Goal: Answer question/provide support: Share knowledge or assist other users

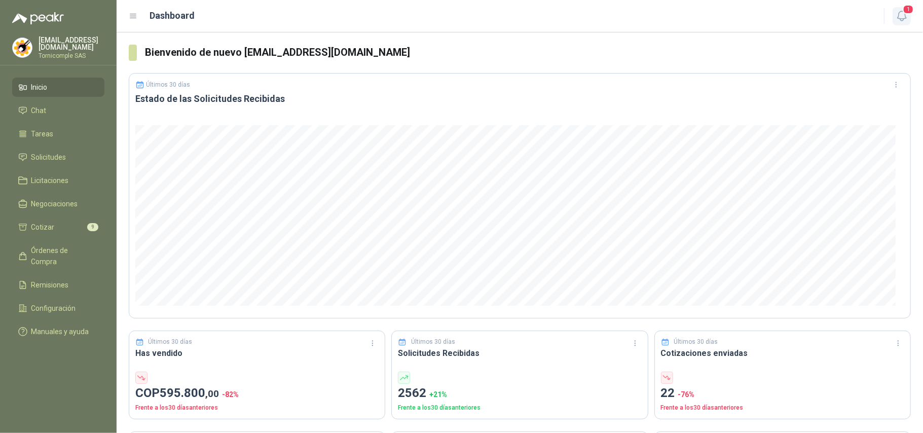
click at [903, 21] on icon "button" at bounding box center [901, 16] width 13 height 13
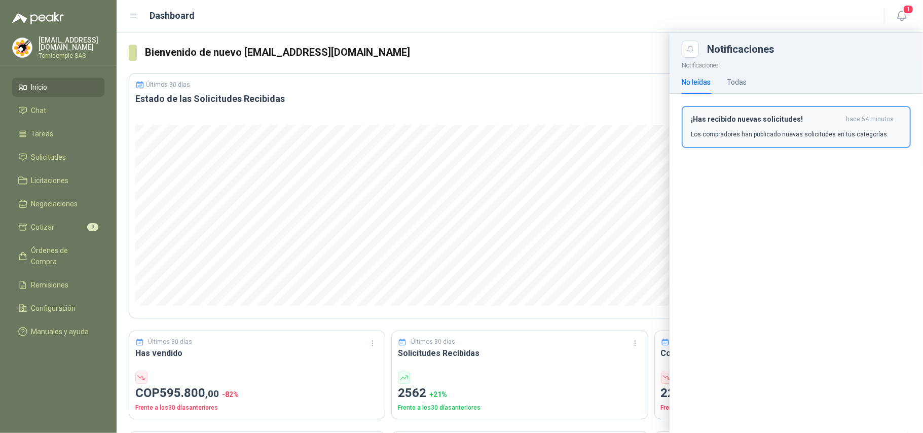
click at [833, 125] on div "¡Has recibido nuevas solicitudes! hace 54 minutos Los compradores han publicado…" at bounding box center [796, 127] width 211 height 24
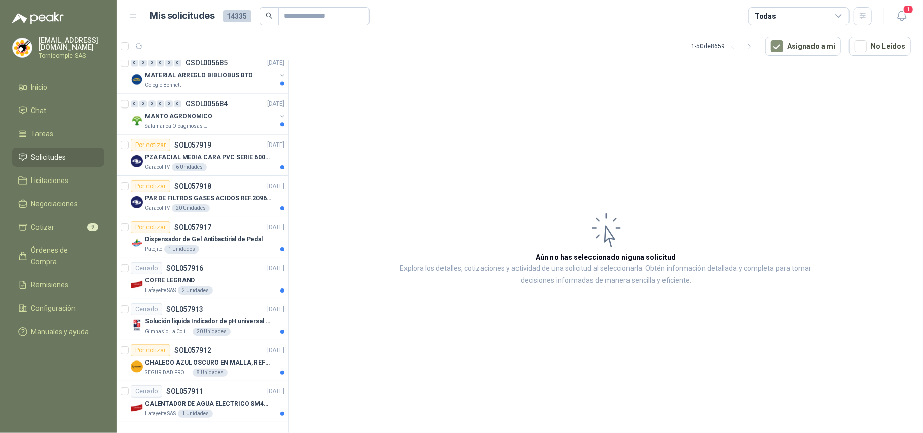
scroll to position [1706, 0]
click at [237, 400] on p "CALENTADOR DE AGUA ELECTRICO SM400 5-9LITROS" at bounding box center [208, 404] width 126 height 10
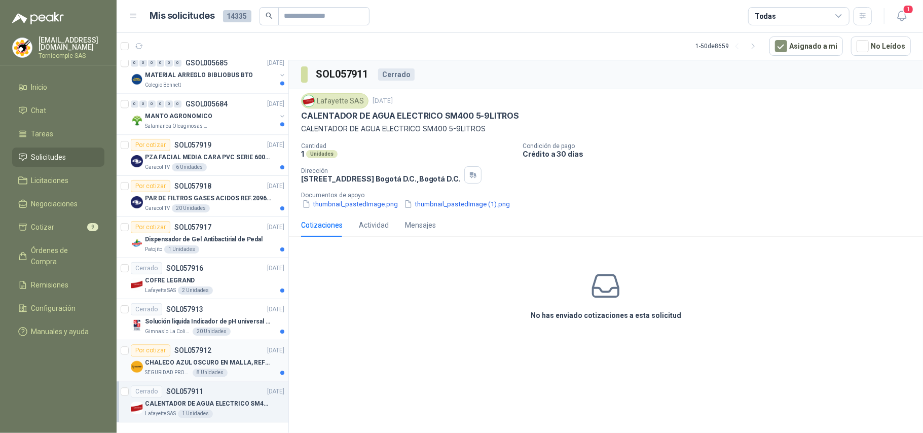
click at [221, 347] on div "Por cotizar SOL057912 [DATE]" at bounding box center [208, 350] width 154 height 12
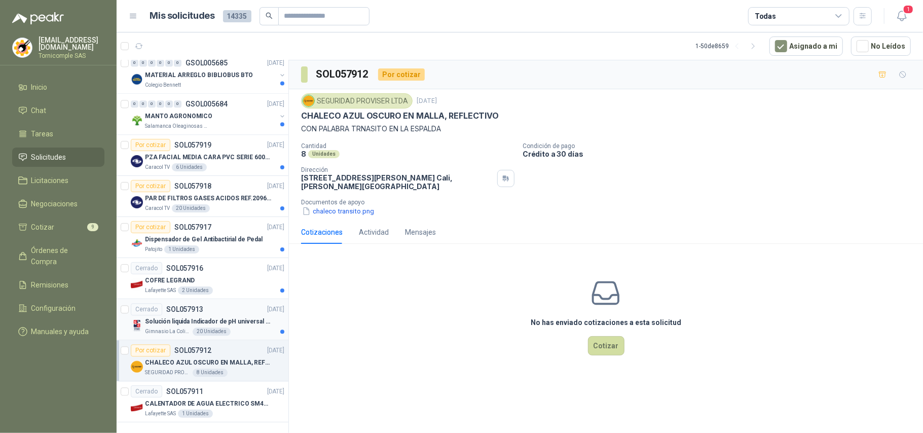
click at [221, 307] on div "Cerrado SOL057913 [DATE]" at bounding box center [208, 309] width 154 height 12
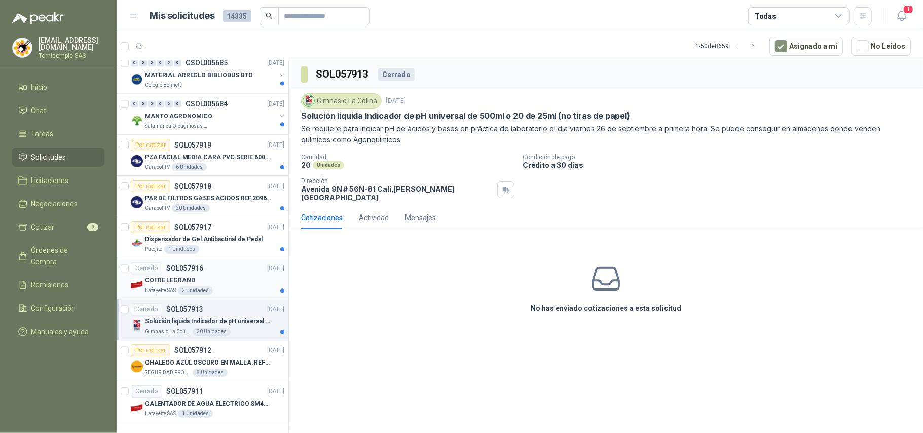
click at [213, 286] on div "Lafayette SAS 2 Unidades" at bounding box center [214, 290] width 139 height 8
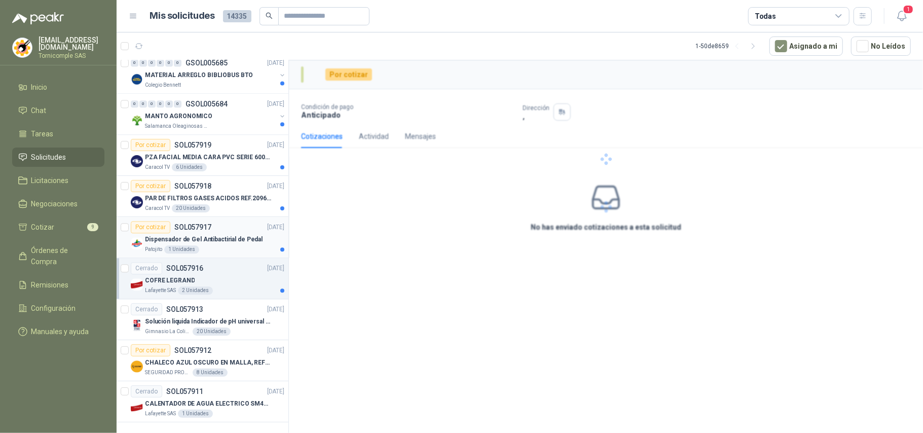
click at [219, 233] on div "Dispensador de Gel Antibactirial de Pedal" at bounding box center [214, 239] width 139 height 12
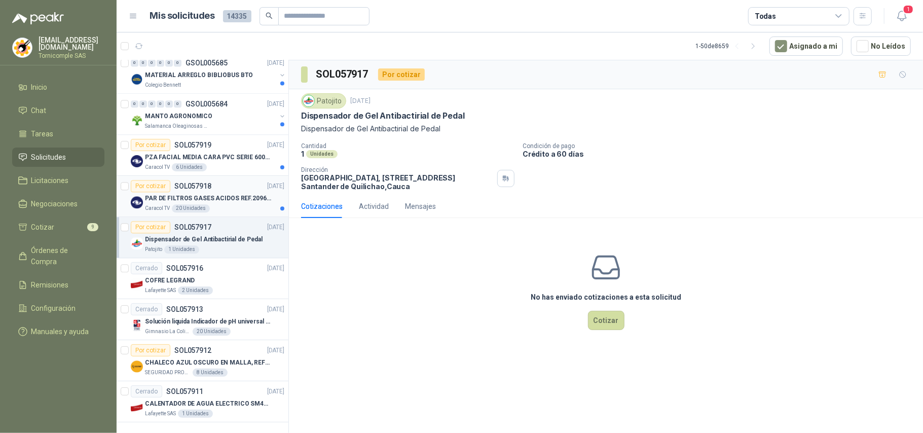
click at [220, 204] on div "Caracol TV 20 Unidades" at bounding box center [214, 208] width 139 height 8
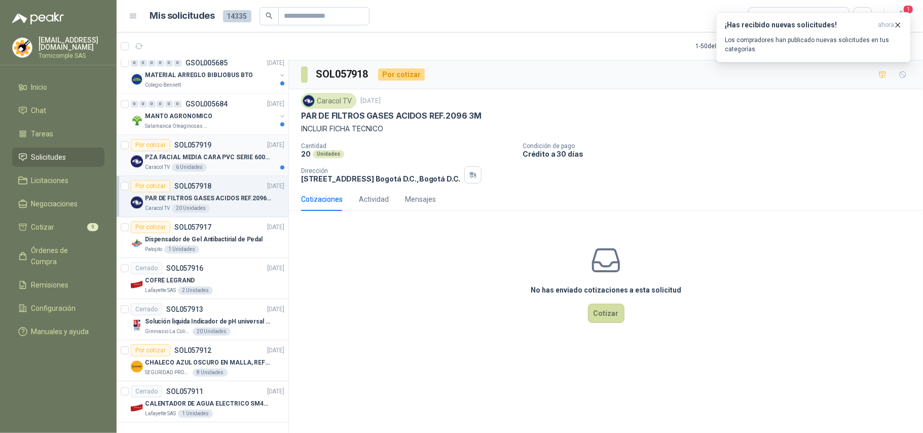
click at [173, 153] on p "PZA FACIAL MEDIA CARA PVC SERIE 6000 3M" at bounding box center [208, 158] width 126 height 10
click at [206, 111] on p "MANTO AGRONOMICO" at bounding box center [178, 116] width 67 height 10
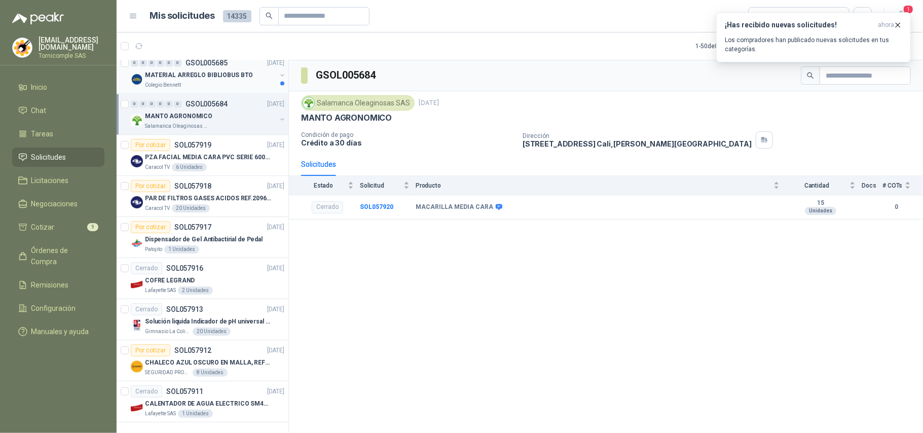
click at [240, 81] on div "Colegio Bennett" at bounding box center [210, 85] width 131 height 8
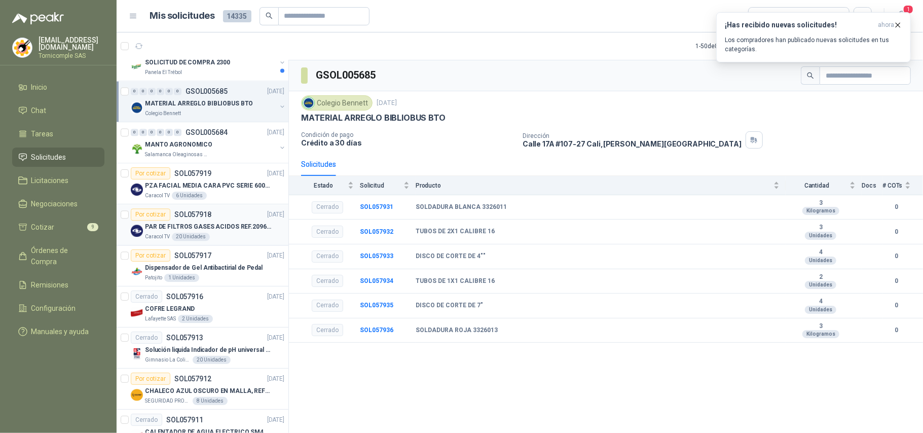
scroll to position [1639, 0]
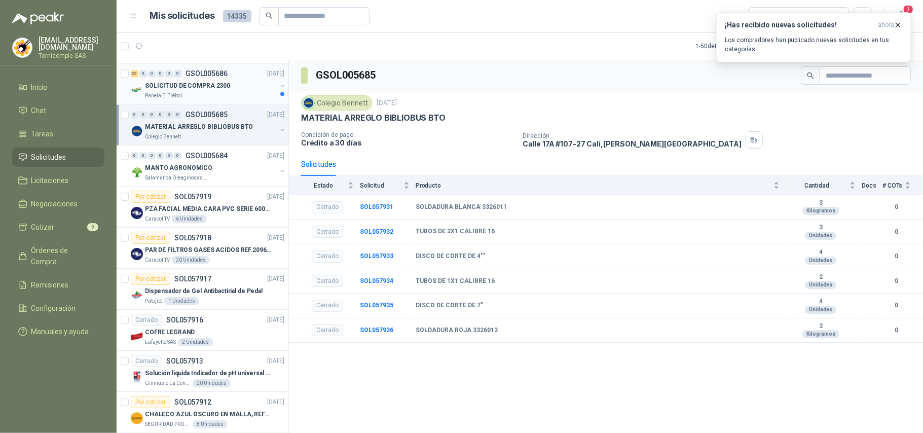
click at [207, 104] on div "23 0 0 0 0 0 GSOL005686 [DATE] SOLICITUD DE COMPRA 2300 Panela El Trébol" at bounding box center [203, 83] width 172 height 41
click at [209, 98] on div "Panela El Trébol" at bounding box center [210, 96] width 131 height 8
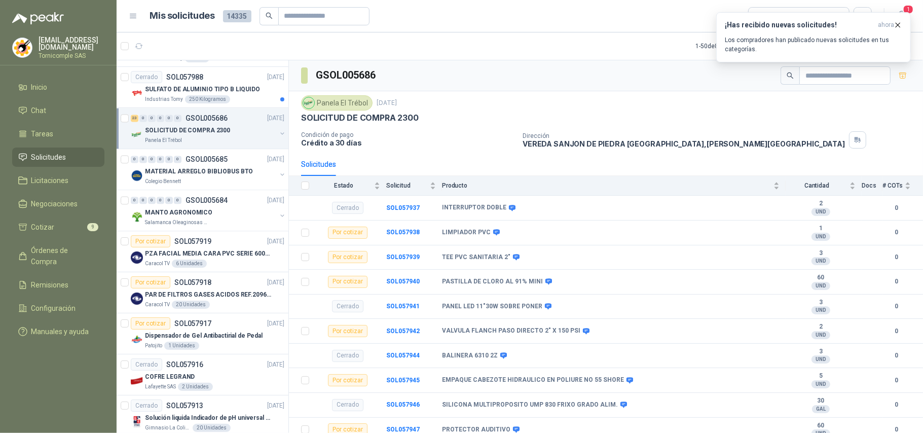
scroll to position [1571, 0]
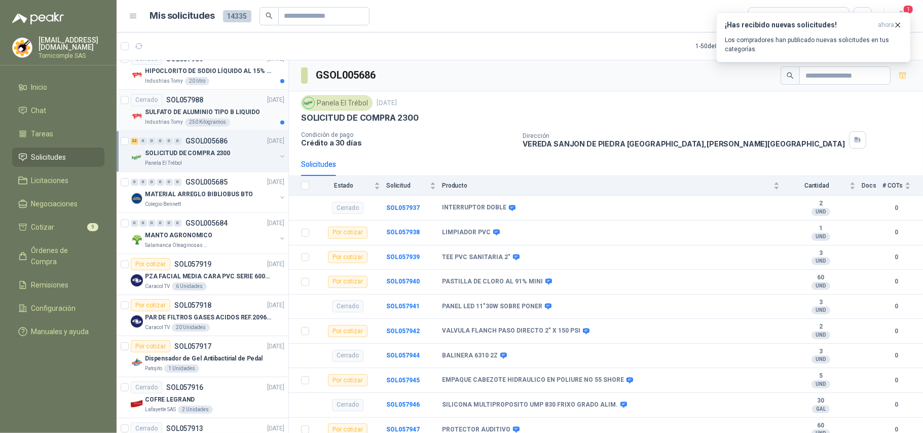
click at [209, 117] on p "SULFATO DE ALUMINIO TIPO B LIQUIDO" at bounding box center [202, 112] width 115 height 10
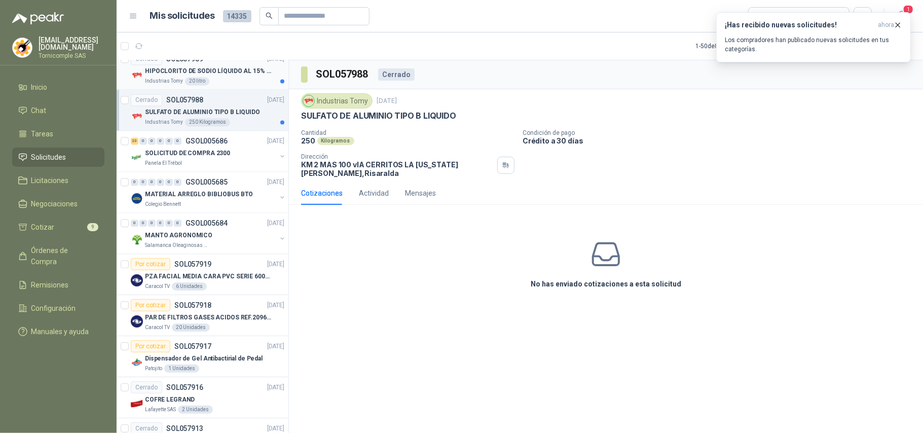
click at [222, 85] on div "Industrias Tomy 20 litro" at bounding box center [214, 81] width 139 height 8
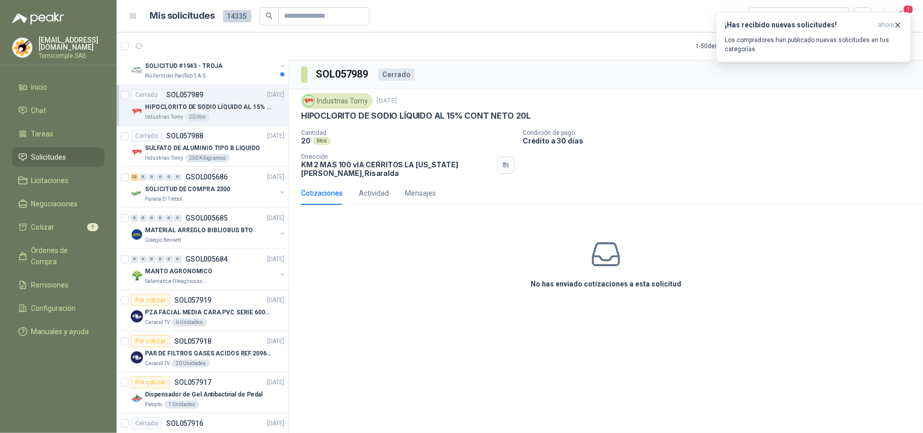
scroll to position [1504, 0]
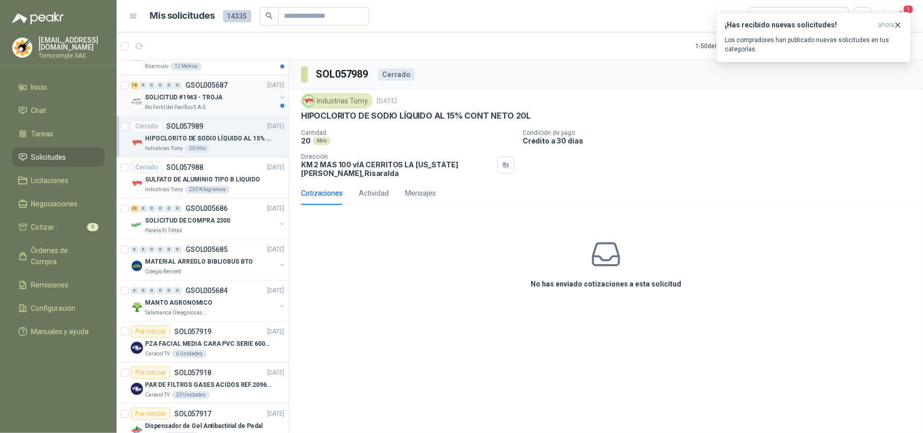
click at [221, 91] on div "18 0 0 0 0 0 GSOL005687 [DATE]" at bounding box center [209, 85] width 156 height 12
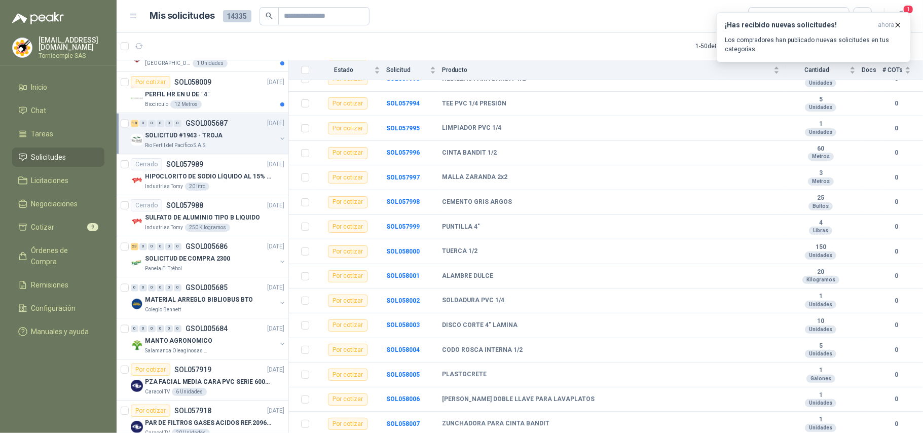
scroll to position [1436, 0]
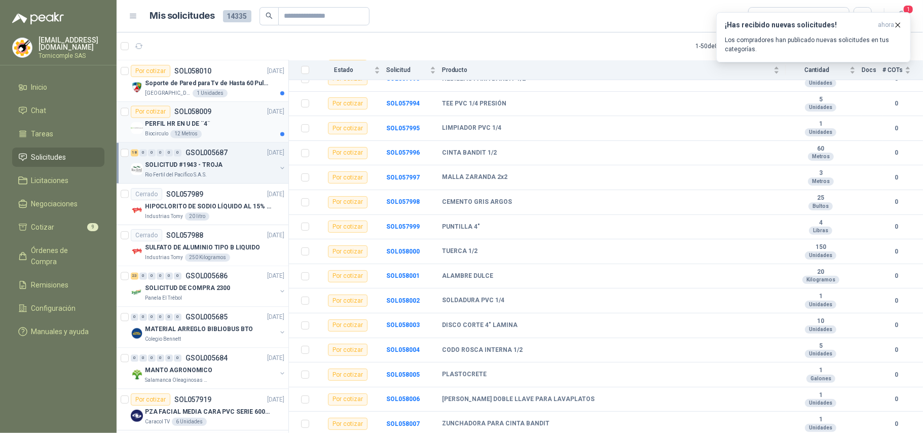
click at [231, 137] on div "Biocirculo 12 Metros" at bounding box center [214, 134] width 139 height 8
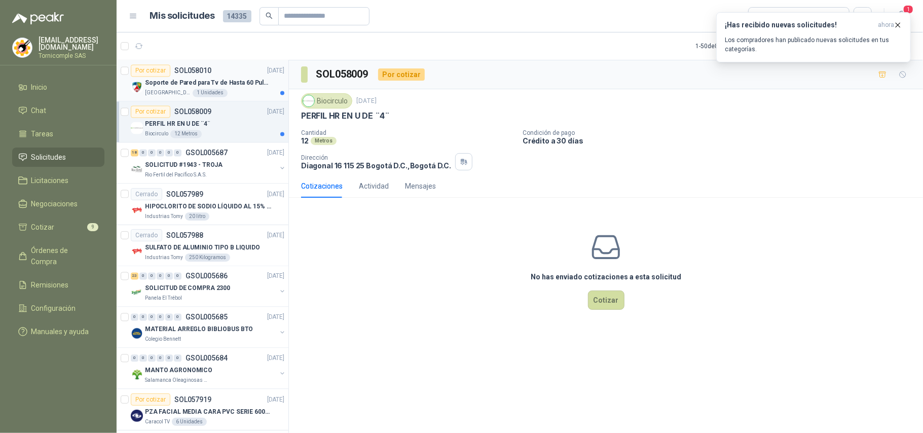
click at [246, 88] on p "Soporte de Pared para Tv de Hasta 60 Pulgadas con Brazo Articulado" at bounding box center [208, 84] width 126 height 10
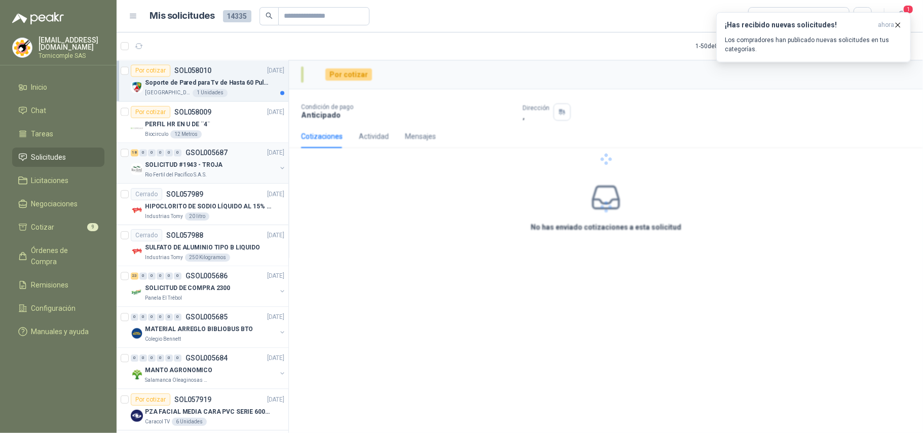
scroll to position [1368, 0]
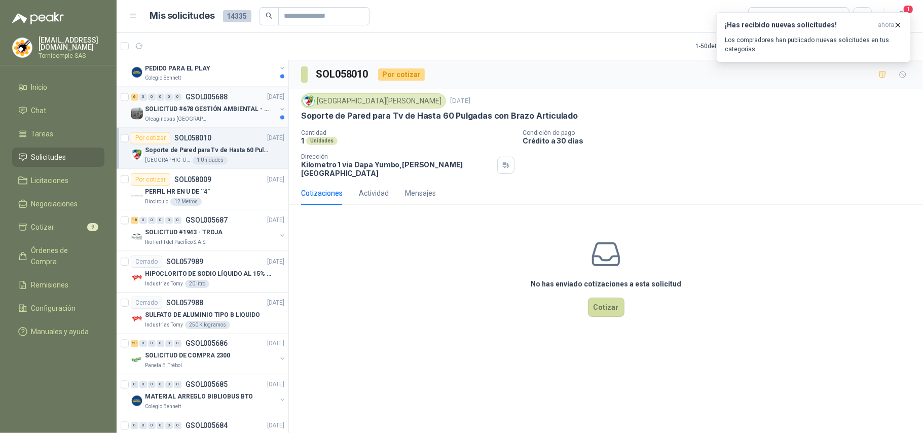
click at [248, 124] on div "Oleaginosas [GEOGRAPHIC_DATA][PERSON_NAME]" at bounding box center [210, 120] width 131 height 8
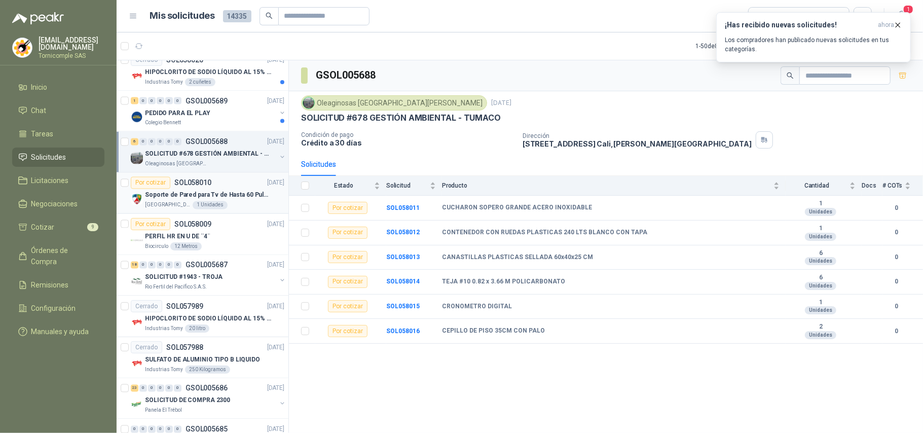
scroll to position [1301, 0]
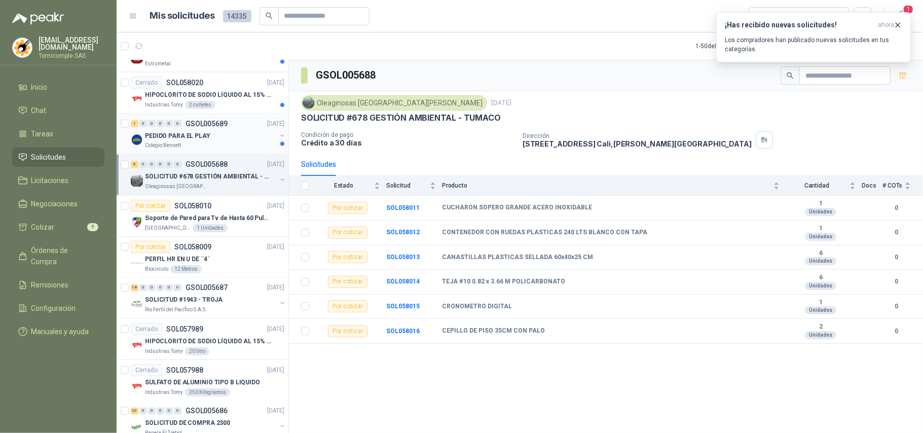
click at [209, 142] on div "PEDIDO PARA EL PLAY" at bounding box center [210, 136] width 131 height 12
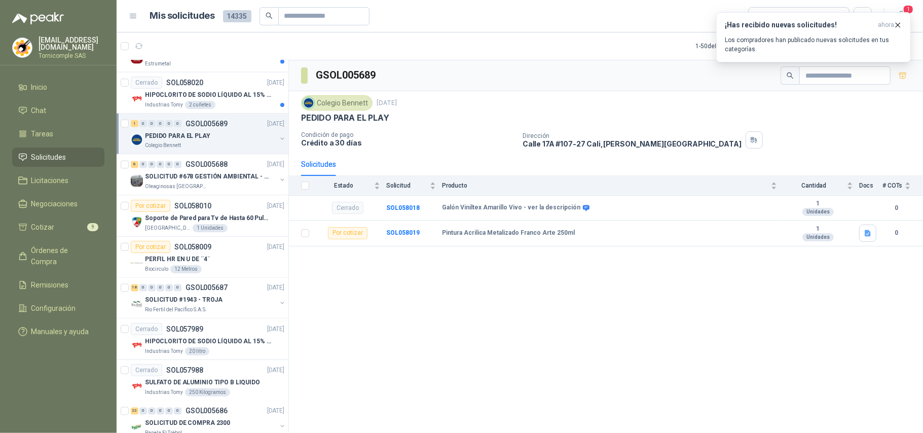
scroll to position [1233, 0]
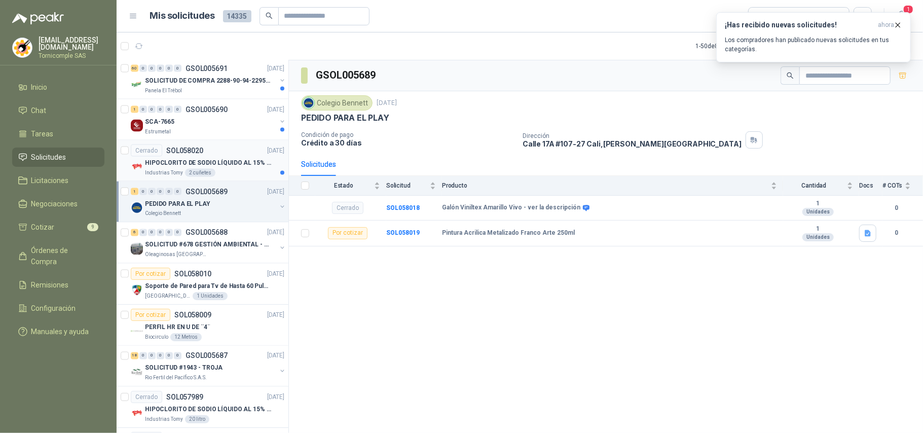
click at [208, 155] on div "Cerrado SOL058020 [DATE]" at bounding box center [208, 150] width 154 height 12
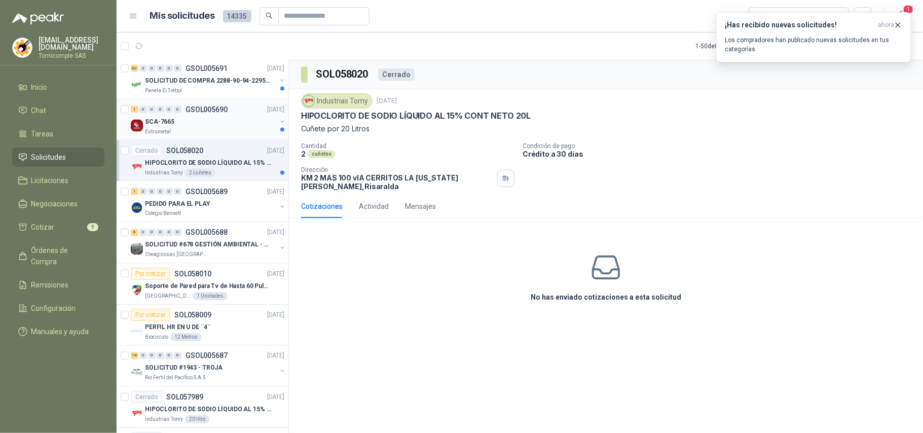
click at [211, 136] on div "Estrumetal" at bounding box center [210, 132] width 131 height 8
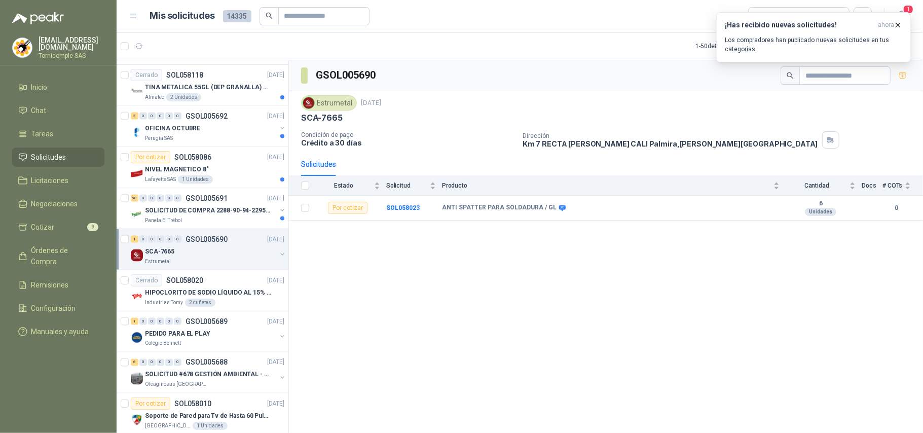
scroll to position [1098, 0]
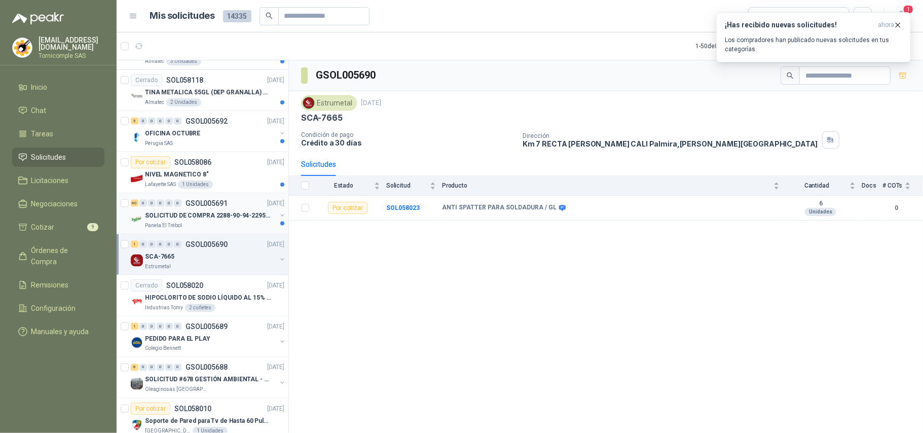
click at [211, 207] on p "GSOL005691" at bounding box center [206, 203] width 42 height 7
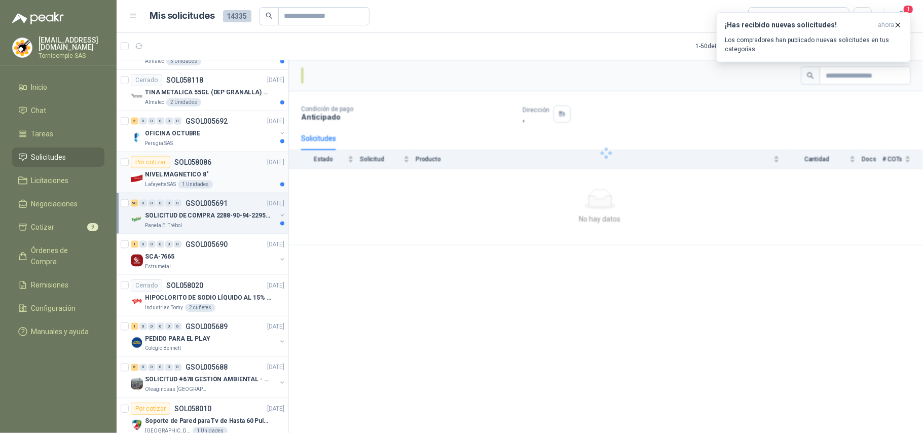
click at [209, 177] on div "NIVEL MAGNETICO 8"" at bounding box center [214, 174] width 139 height 12
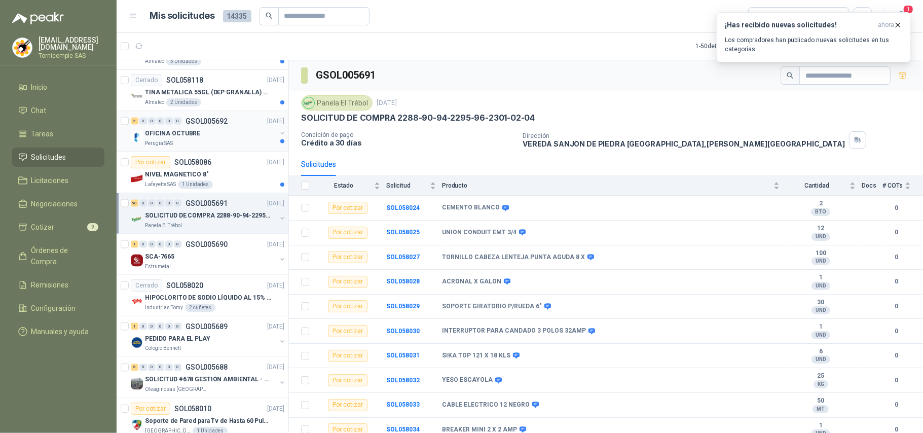
click at [225, 139] on div "OFICINA OCTUBRE" at bounding box center [210, 133] width 131 height 12
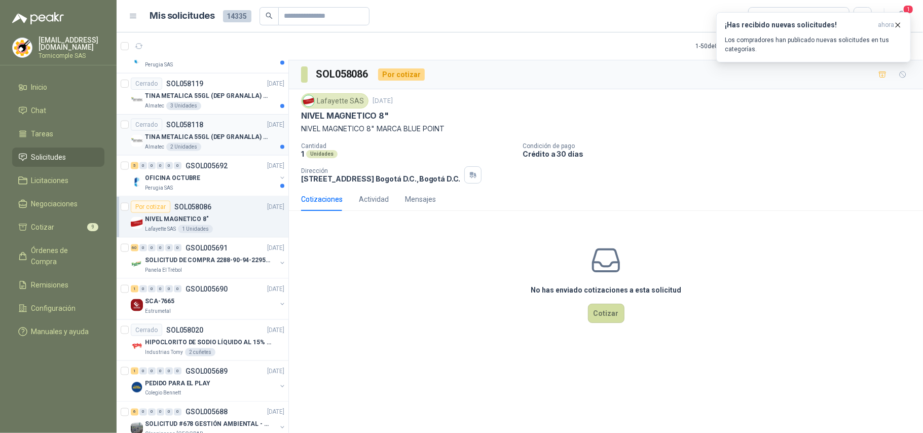
scroll to position [1031, 0]
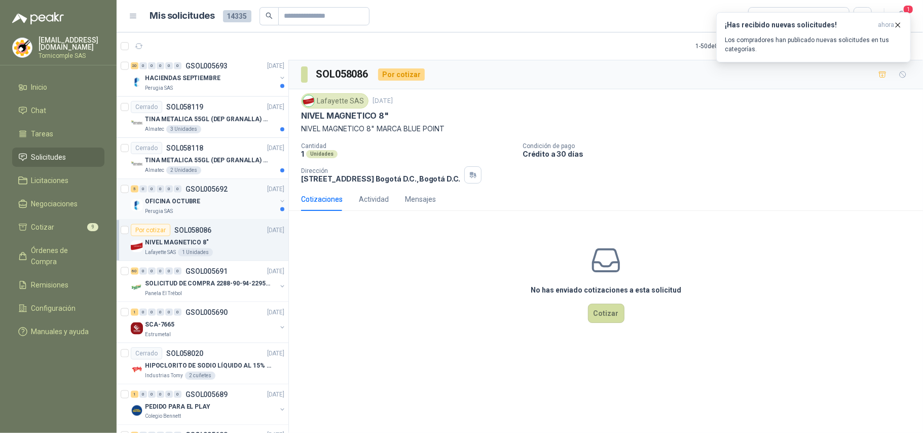
click at [205, 193] on p "GSOL005692" at bounding box center [206, 188] width 42 height 7
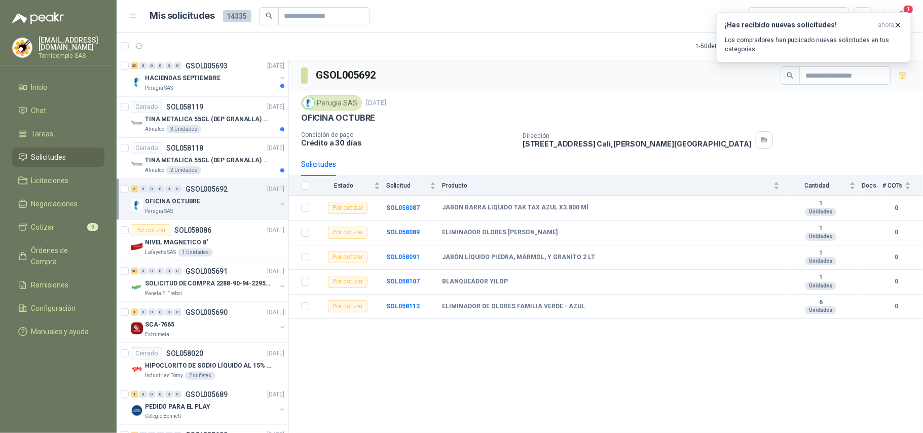
scroll to position [963, 0]
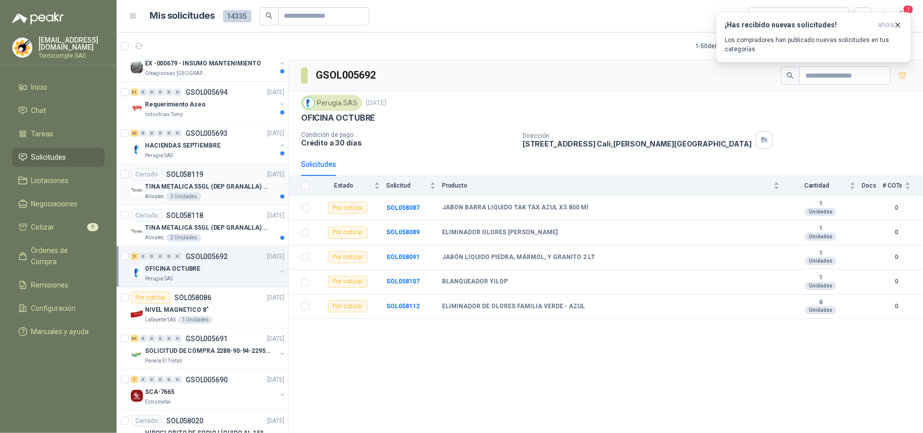
click at [205, 192] on p "TINA METALICA 55GL (DEP GRANALLA) CON TAPA" at bounding box center [208, 187] width 126 height 10
click at [194, 219] on p "SOL058118" at bounding box center [184, 215] width 37 height 7
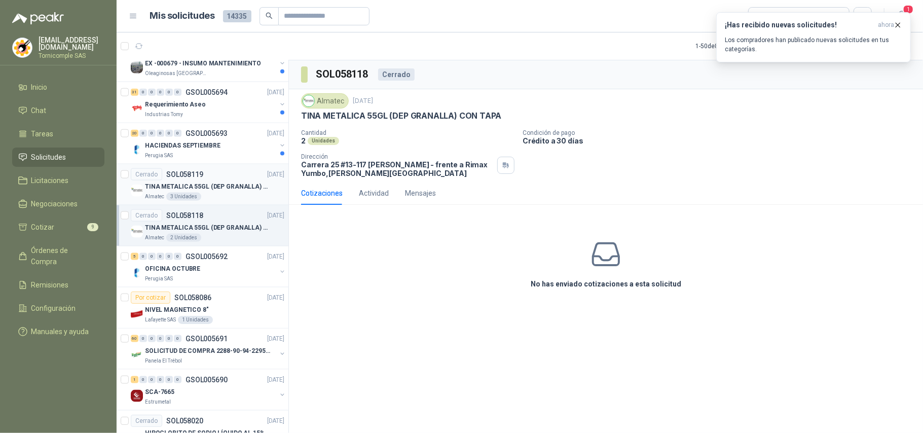
click at [201, 178] on p "SOL058119" at bounding box center [184, 174] width 37 height 7
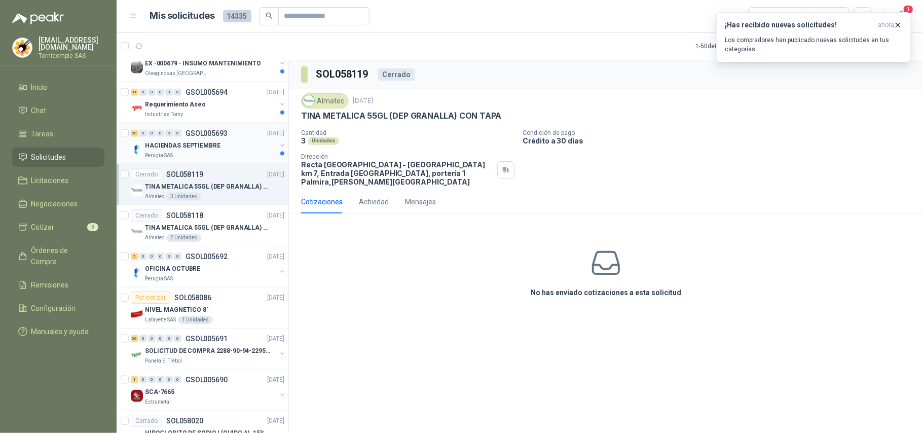
click at [219, 157] on div "Perugia SAS" at bounding box center [210, 155] width 131 height 8
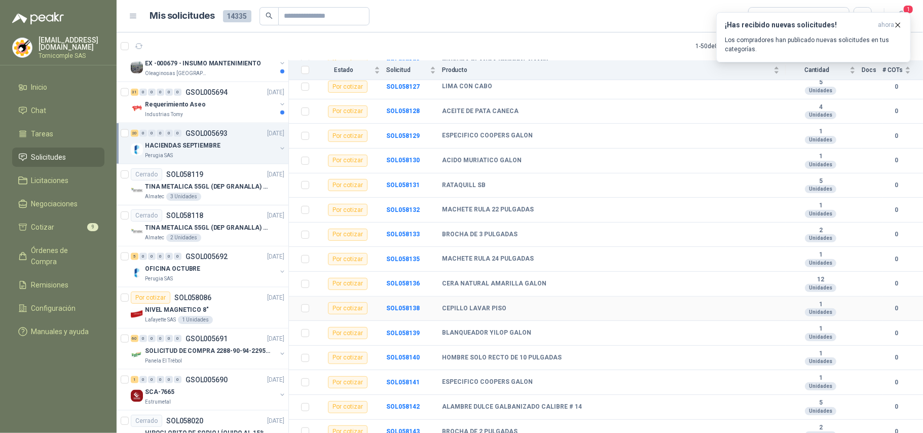
scroll to position [266, 0]
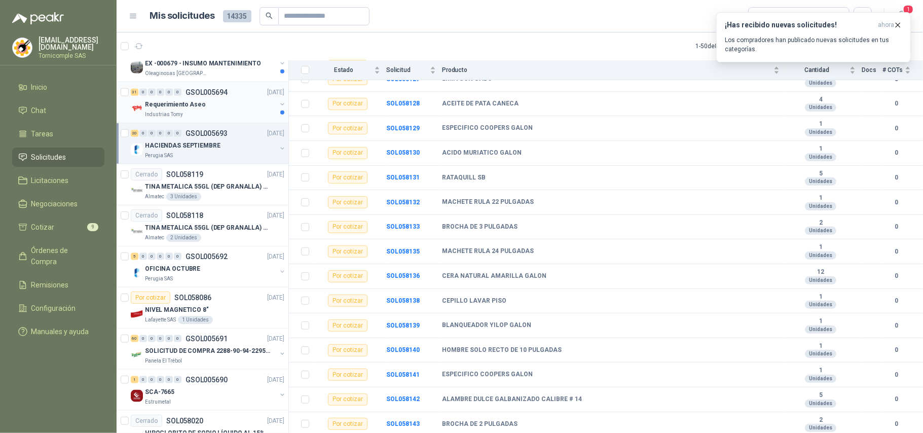
click at [209, 109] on div "Requerimiento Aseo" at bounding box center [210, 104] width 131 height 12
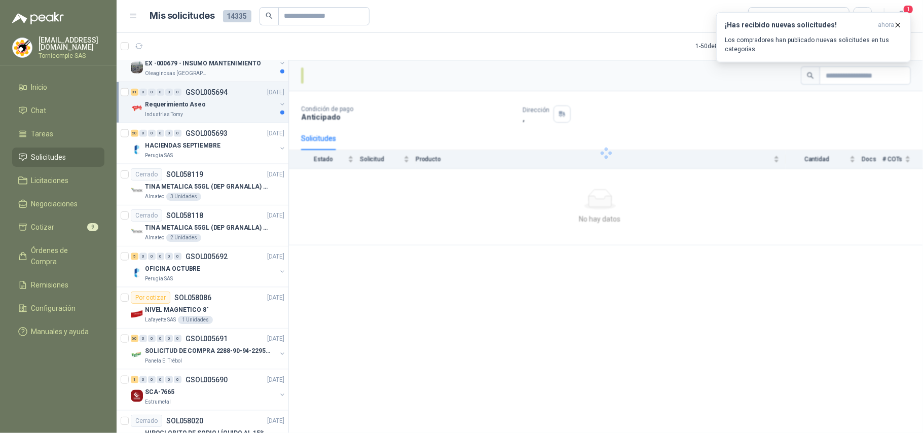
click at [220, 67] on p "EX -000679 - INSUMO MANTENIMIENTO" at bounding box center [203, 64] width 116 height 10
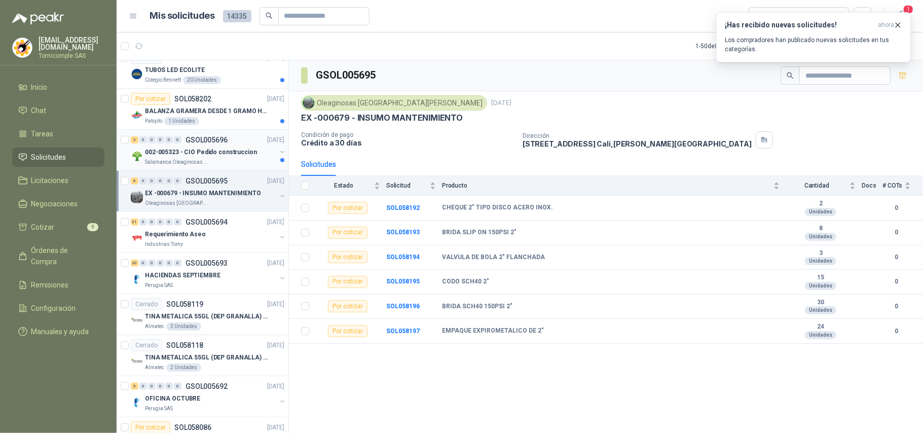
scroll to position [828, 0]
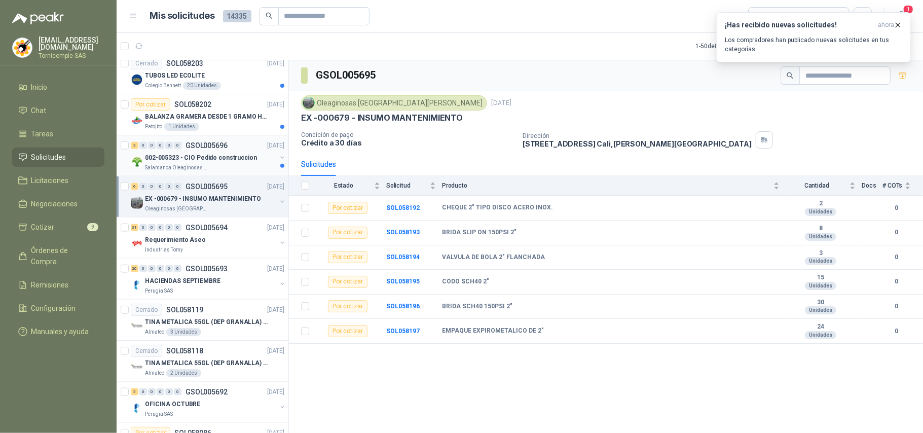
click at [204, 144] on div "3 0 0 0 0 0 GSOL005696 [DATE]" at bounding box center [209, 145] width 156 height 12
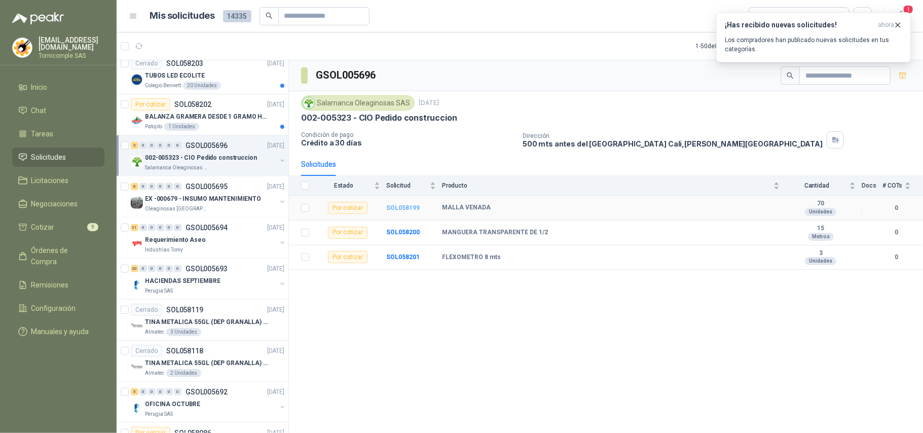
click at [405, 211] on b "SOL058199" at bounding box center [402, 207] width 33 height 7
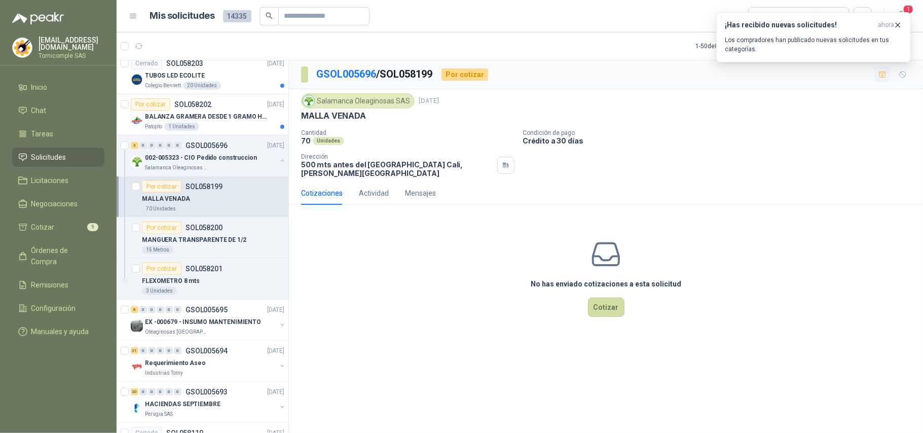
click at [883, 77] on icon "button" at bounding box center [882, 74] width 7 height 6
click at [210, 250] on div "15 Metros" at bounding box center [213, 250] width 142 height 8
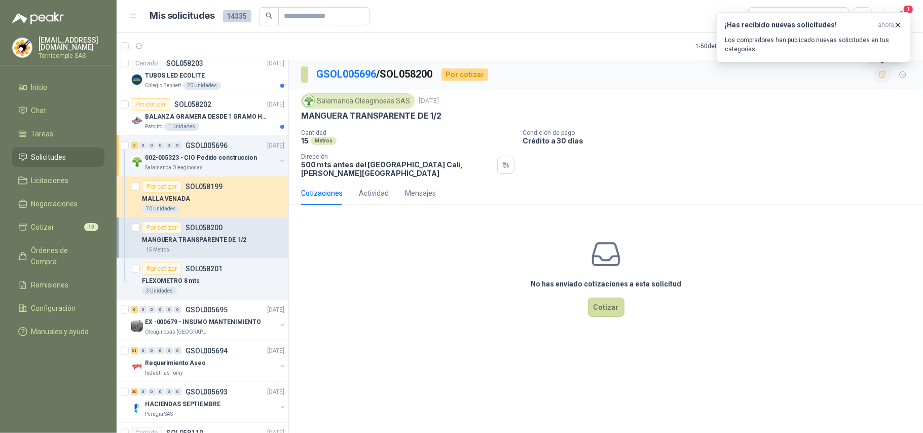
click at [884, 73] on icon "button" at bounding box center [882, 74] width 7 height 6
click at [230, 280] on div "FLEXOMETRO 8 mts" at bounding box center [213, 281] width 142 height 12
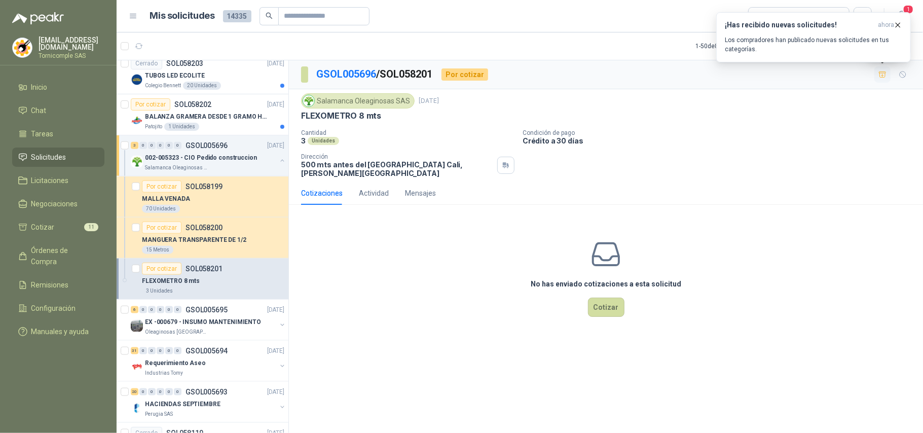
click at [880, 75] on icon "button" at bounding box center [882, 74] width 9 height 9
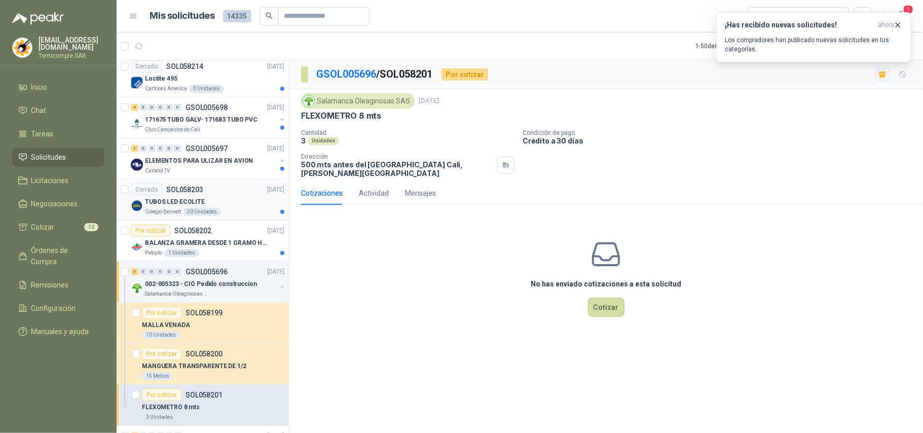
scroll to position [693, 0]
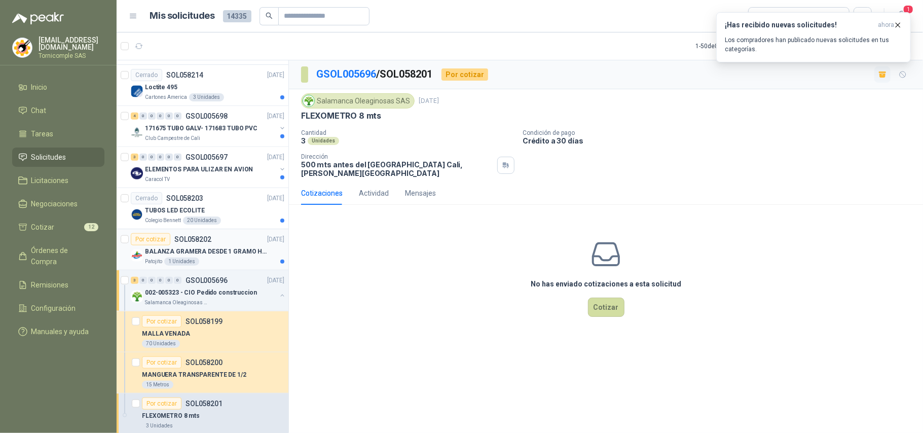
click at [193, 254] on p "BALANZA GRAMERA DESDE 1 GRAMO HASTA 5 GRAMOS" at bounding box center [208, 252] width 126 height 10
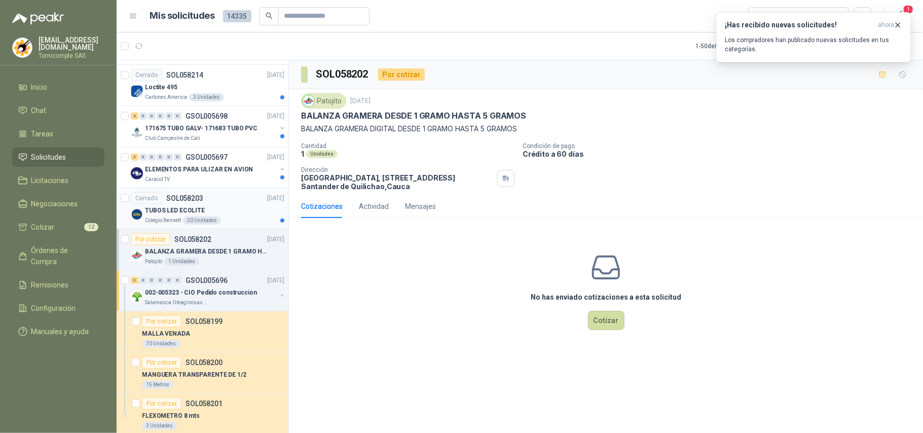
click at [218, 215] on div "TUBOS LED ECOLITE" at bounding box center [214, 210] width 139 height 12
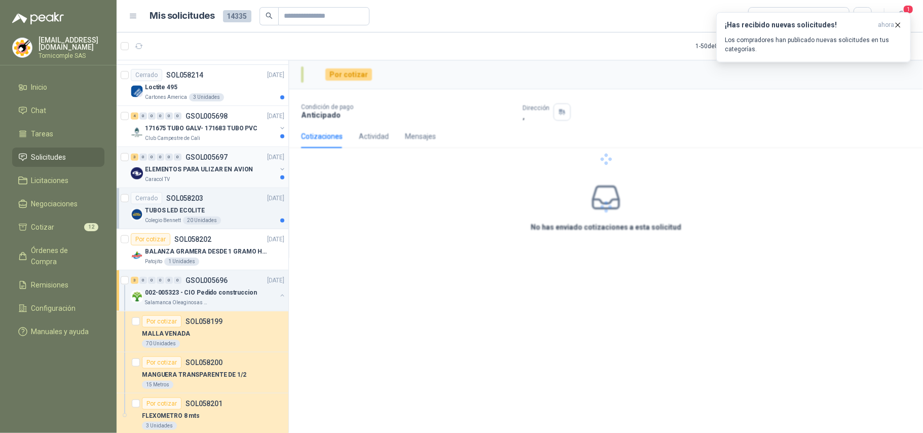
click at [219, 174] on p "ELEMENTOS PARA ULIZAR EN AVION" at bounding box center [199, 170] width 108 height 10
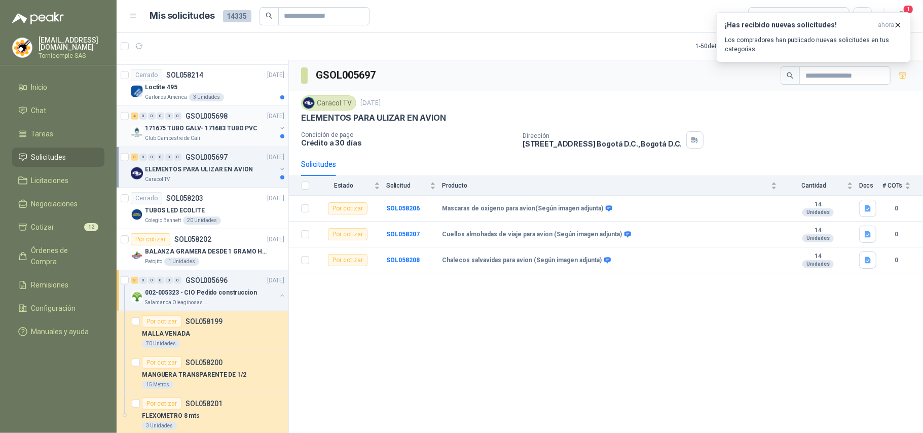
click at [226, 133] on p "171675 TUBO GALV- 171683 TUBO PVC" at bounding box center [201, 129] width 112 height 10
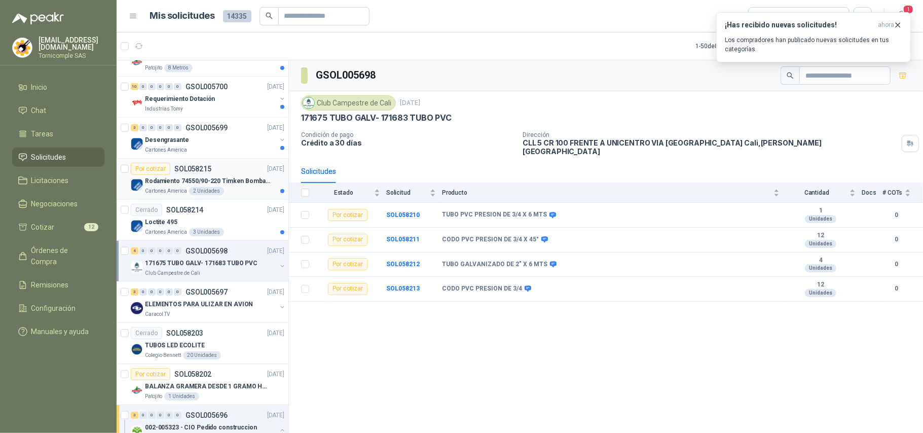
scroll to position [558, 0]
click at [219, 233] on div "3 Unidades" at bounding box center [206, 232] width 35 height 8
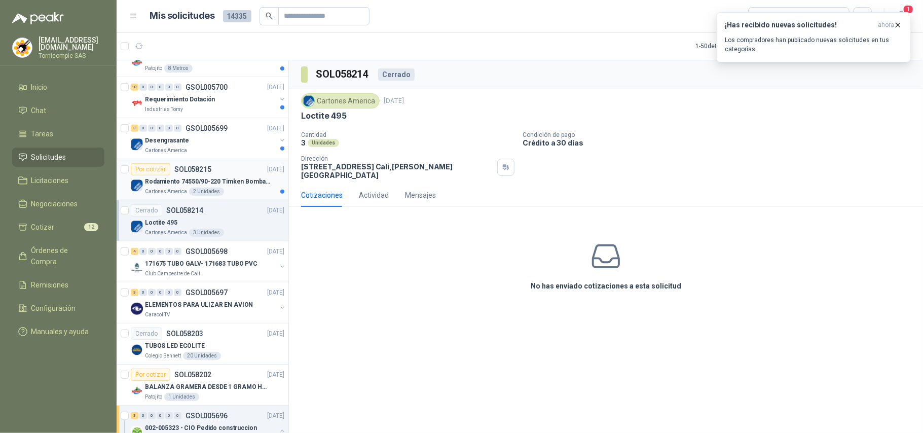
click at [230, 175] on div "Por cotizar SOL058215 [DATE]" at bounding box center [208, 169] width 154 height 12
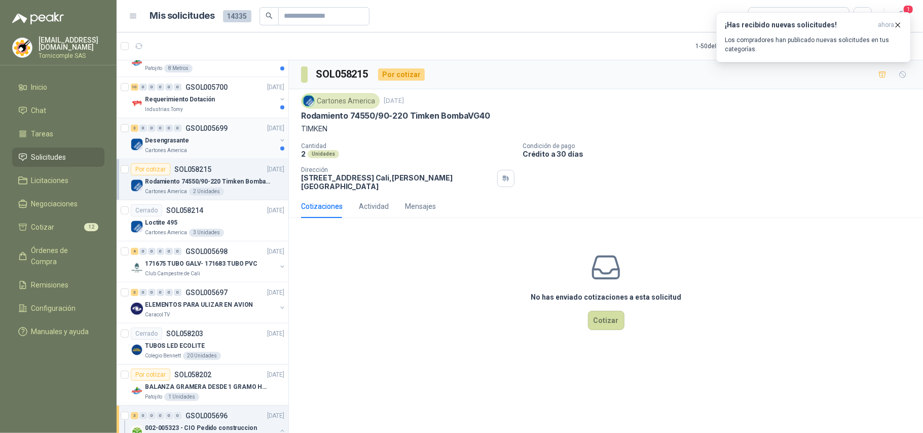
click at [229, 153] on div "Cartones America" at bounding box center [210, 150] width 131 height 8
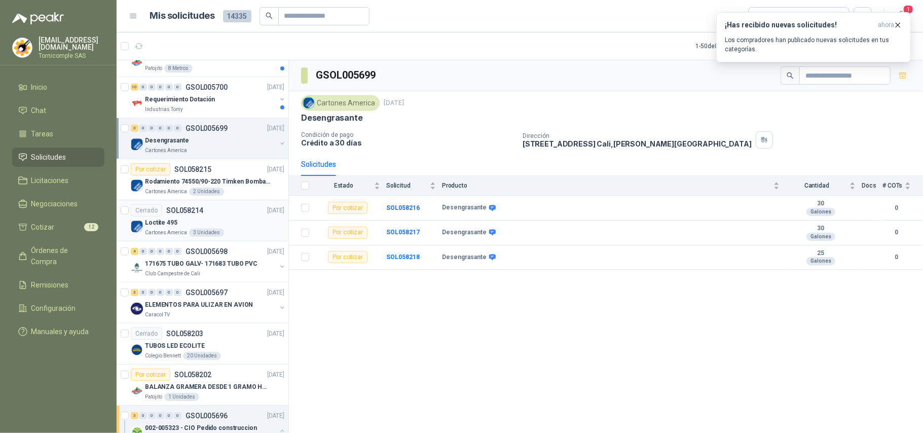
scroll to position [490, 0]
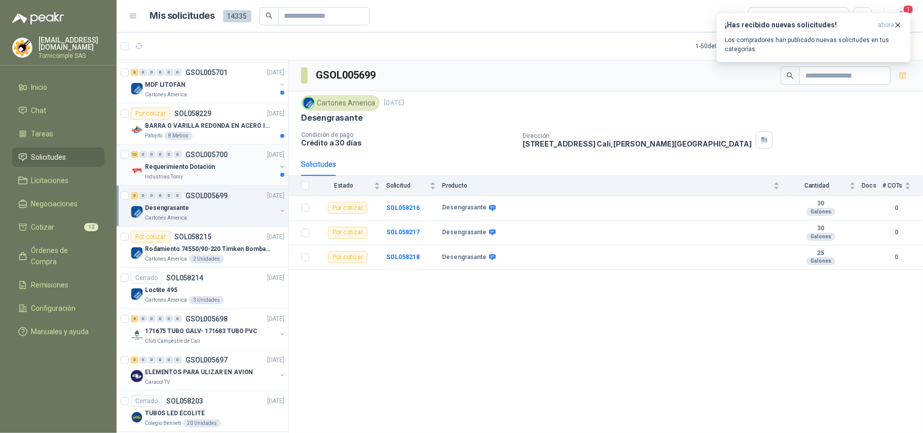
click at [225, 158] on p "GSOL005700" at bounding box center [206, 154] width 42 height 7
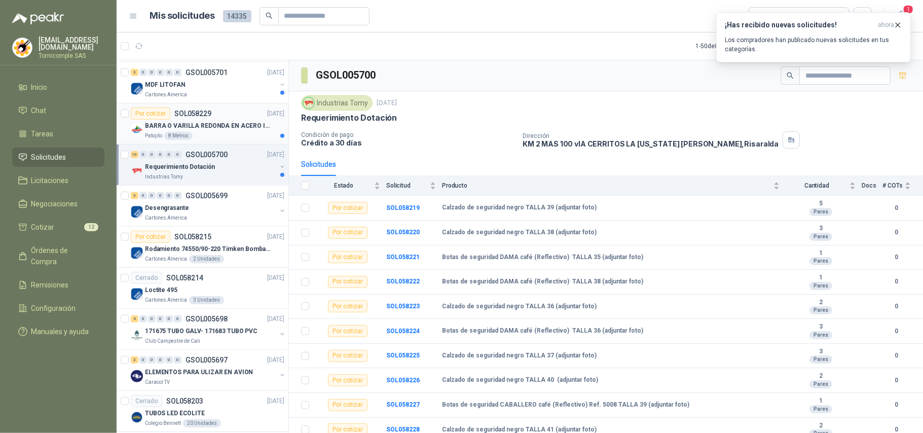
click at [233, 140] on div "Patojito 8 Metros" at bounding box center [214, 136] width 139 height 8
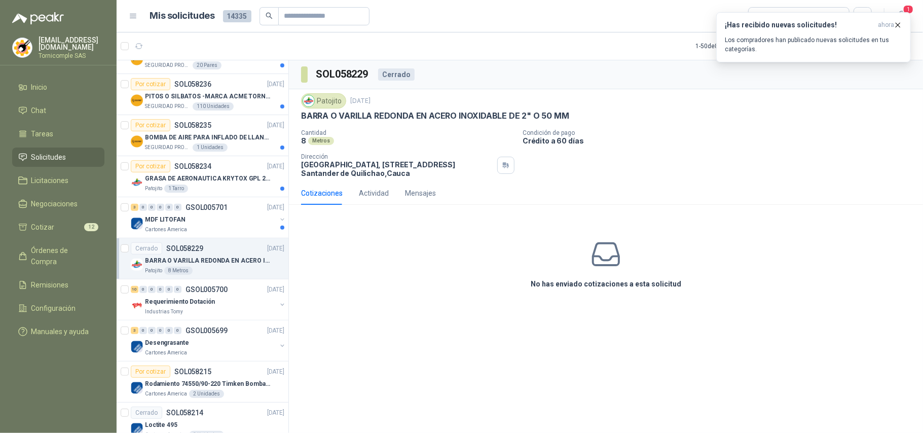
scroll to position [355, 0]
click at [232, 214] on div "3 0 0 0 0 0 GSOL005701 [DATE]" at bounding box center [209, 208] width 156 height 12
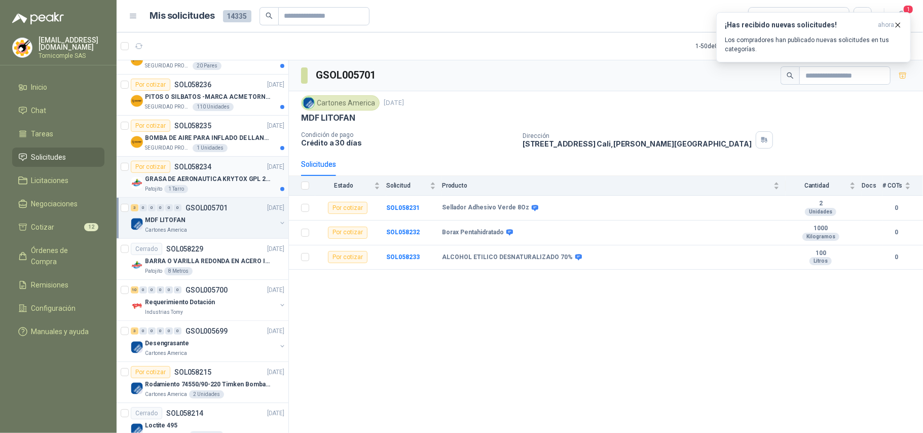
click at [230, 177] on p "GRASA DE AERONAUTICA KRYTOX GPL 207 (SE ADJUNTA IMAGEN DE REFERENCIA)" at bounding box center [208, 179] width 126 height 10
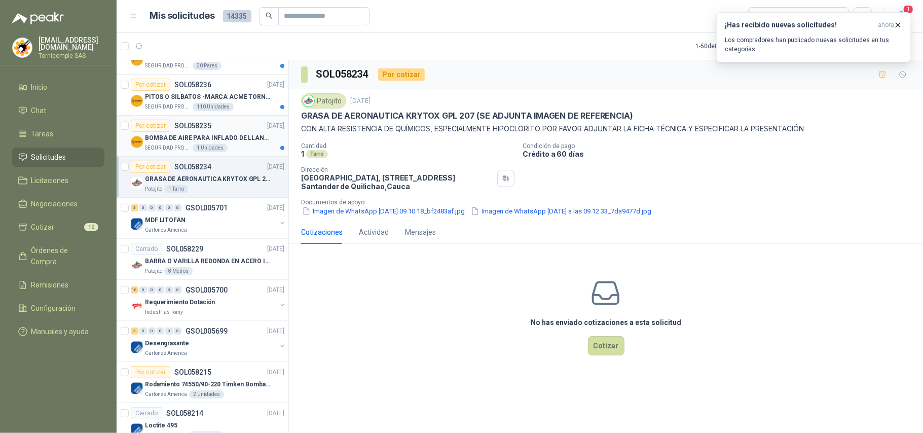
click at [245, 142] on p "BOMBA DE AIRE PARA INFLADO DE LLANTAS DE BICICLETA" at bounding box center [208, 138] width 126 height 10
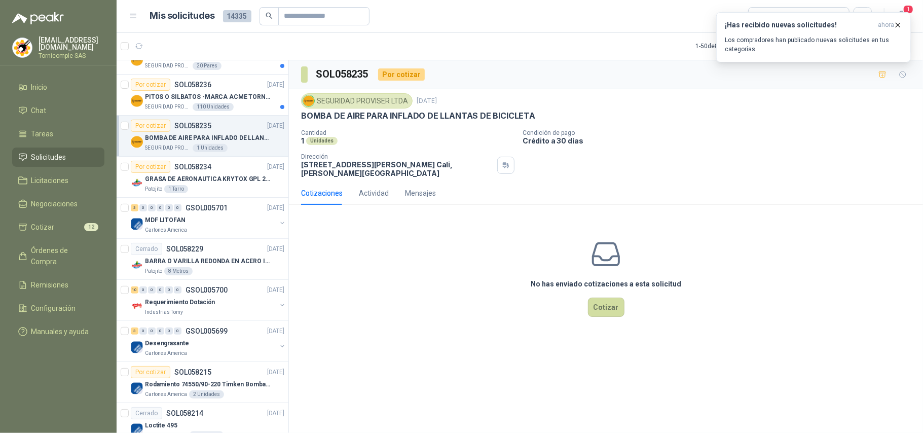
scroll to position [288, 0]
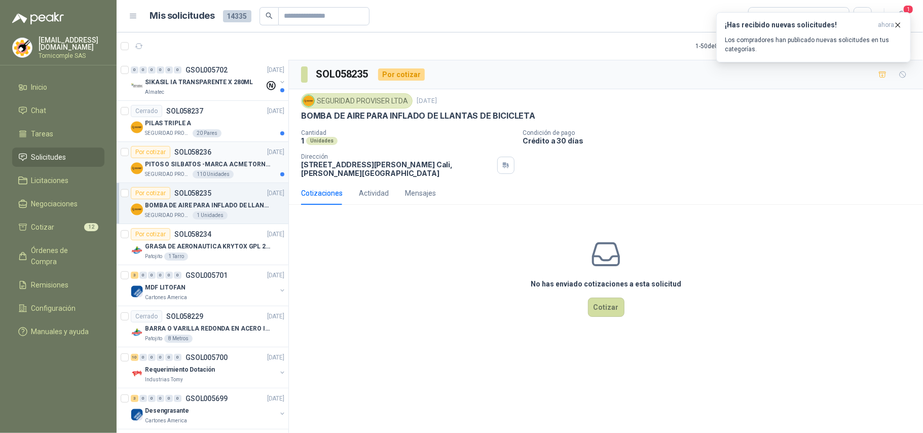
click at [240, 163] on p "PITOS O SILBATOS -MARCA ACME TORNADO 635" at bounding box center [208, 165] width 126 height 10
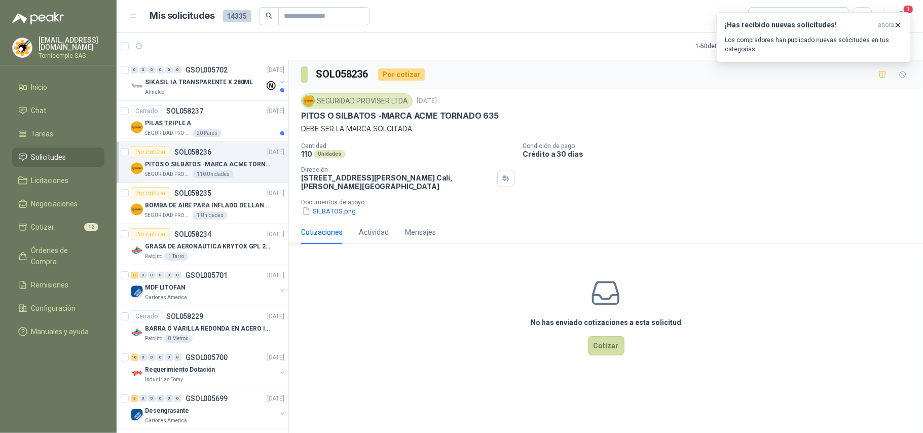
scroll to position [220, 0]
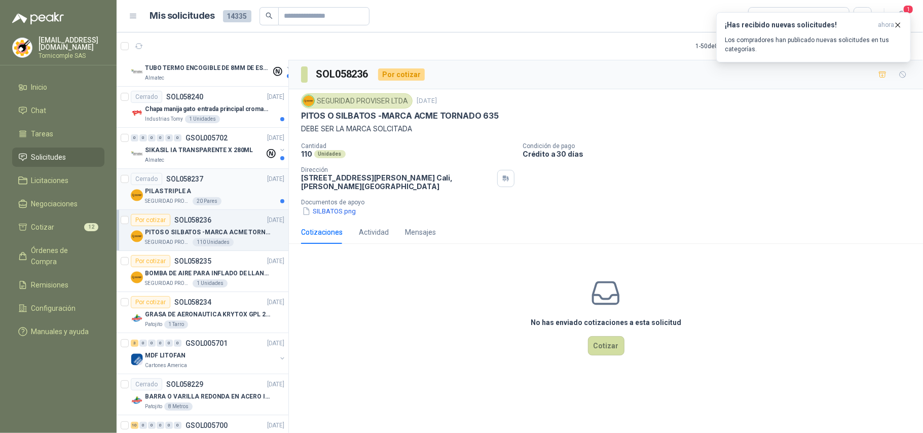
click at [237, 195] on div "PILAS TRIPLE A" at bounding box center [214, 191] width 139 height 12
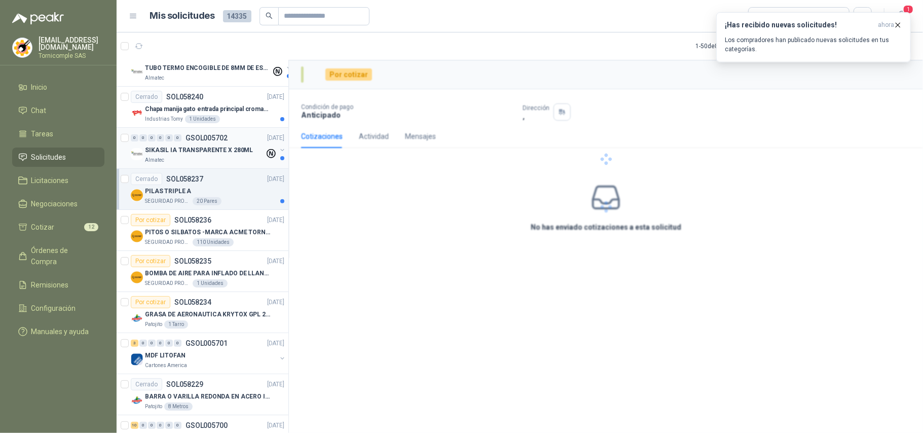
click at [238, 163] on div "Almatec" at bounding box center [205, 160] width 120 height 8
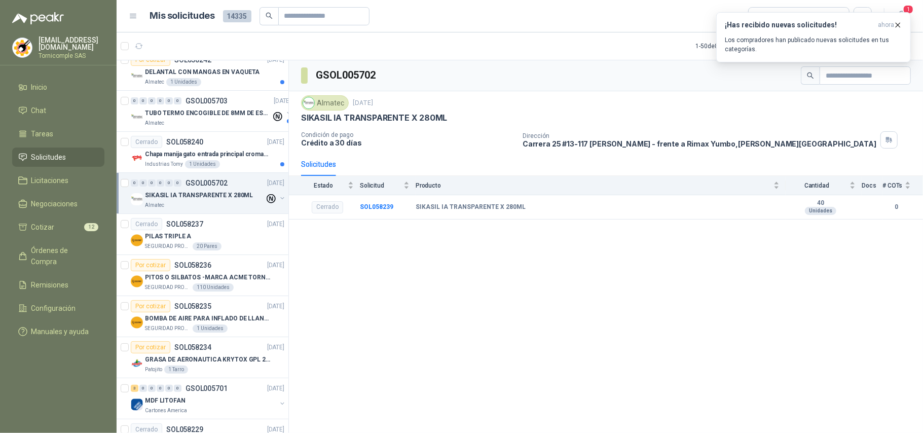
scroll to position [153, 0]
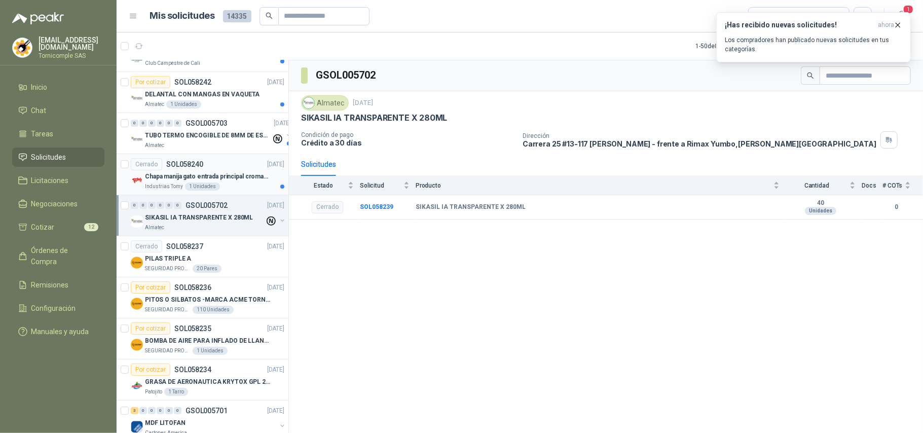
click at [240, 173] on p "Chapa manija gato entrada principal cromado mate llave de seguridad" at bounding box center [208, 177] width 126 height 10
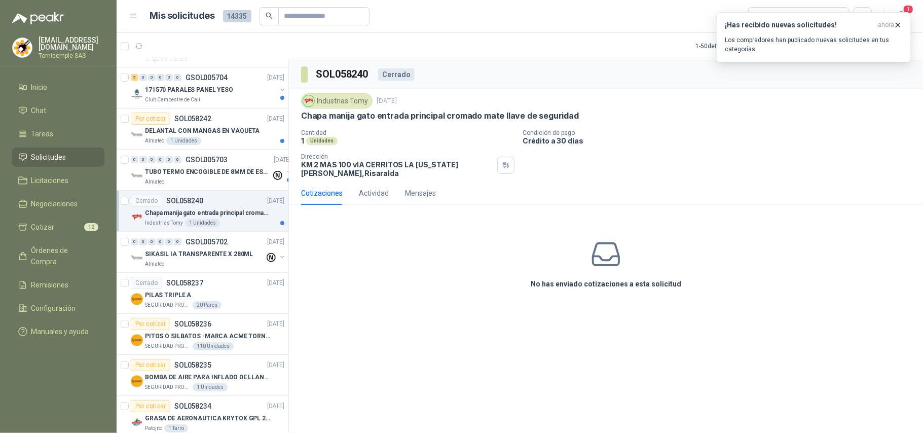
scroll to position [85, 0]
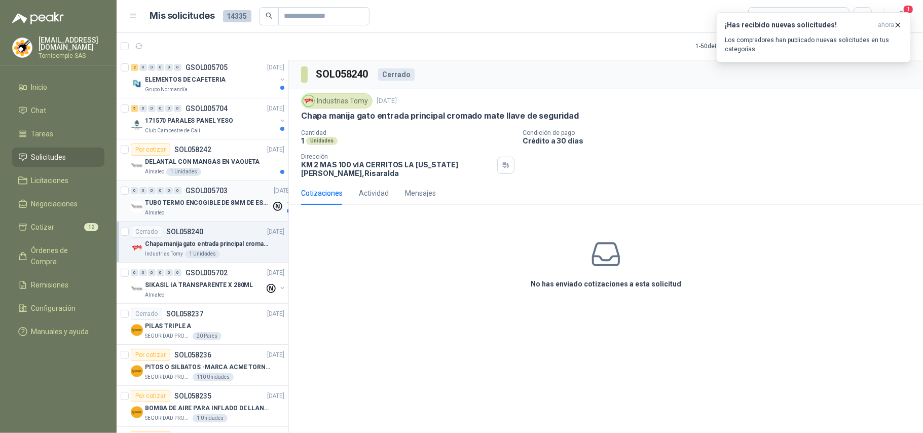
click at [240, 204] on p "TUBO TERMO ENCOGIBLE DE 8MM DE ESPESOR X 5CMS" at bounding box center [208, 203] width 126 height 10
click at [242, 165] on p "DELANTAL CON MANGAS EN VAQUETA" at bounding box center [202, 162] width 115 height 10
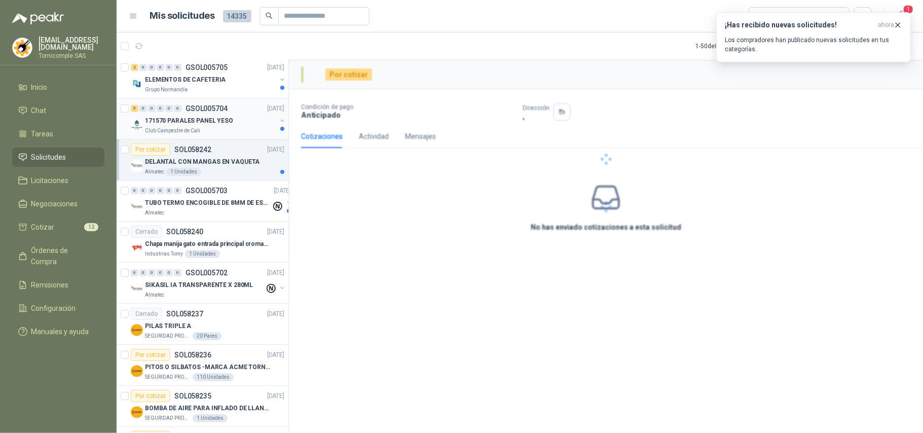
click at [254, 128] on div "Club Campestre de Cali" at bounding box center [210, 131] width 131 height 8
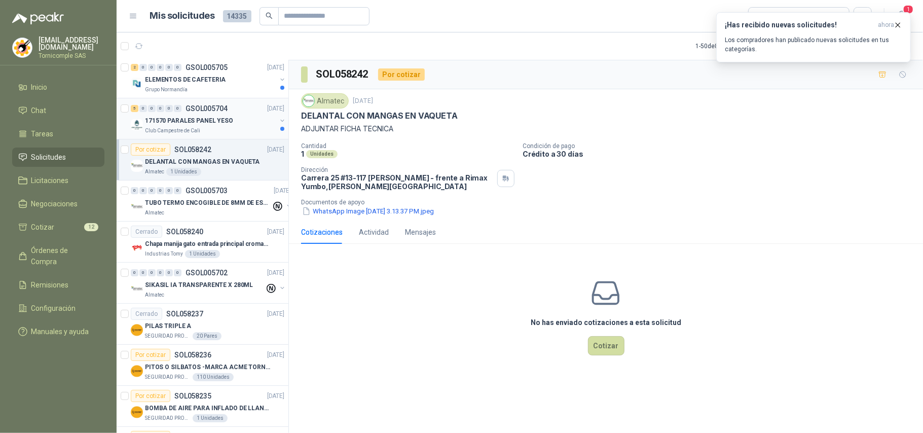
scroll to position [17, 0]
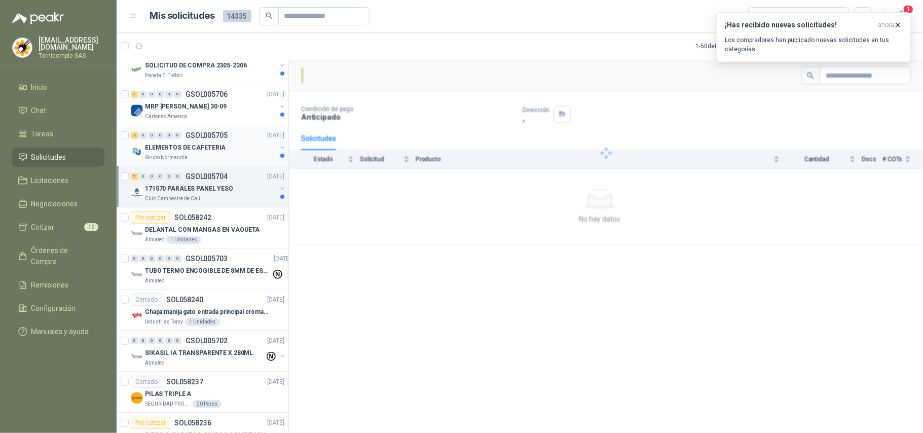
click at [245, 157] on div "Grupo Normandía" at bounding box center [210, 158] width 131 height 8
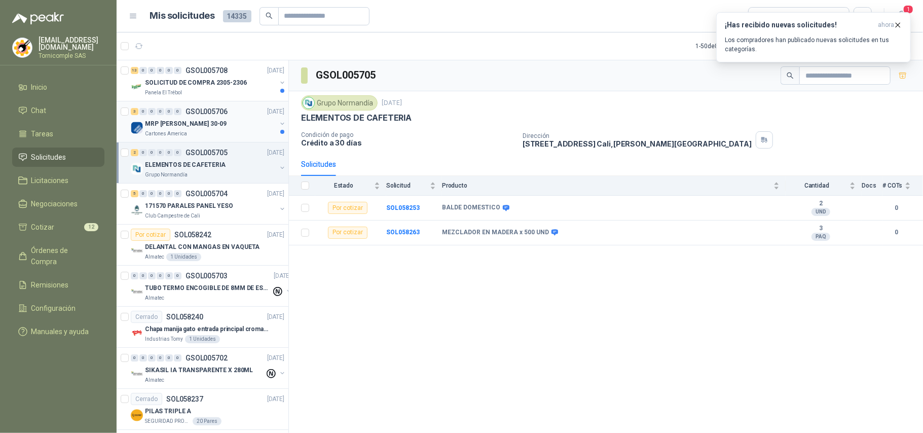
click at [260, 133] on div "Cartones America" at bounding box center [210, 134] width 131 height 8
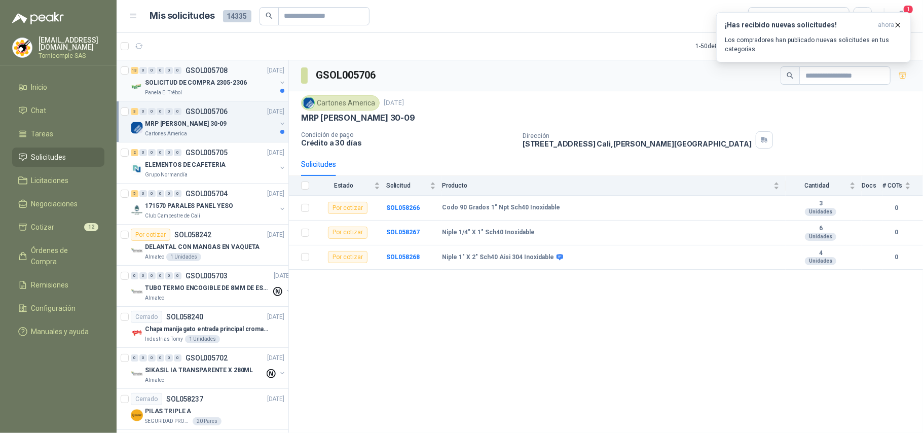
click at [260, 86] on div "SOLICITUD DE COMPRA 2305-2306" at bounding box center [210, 83] width 131 height 12
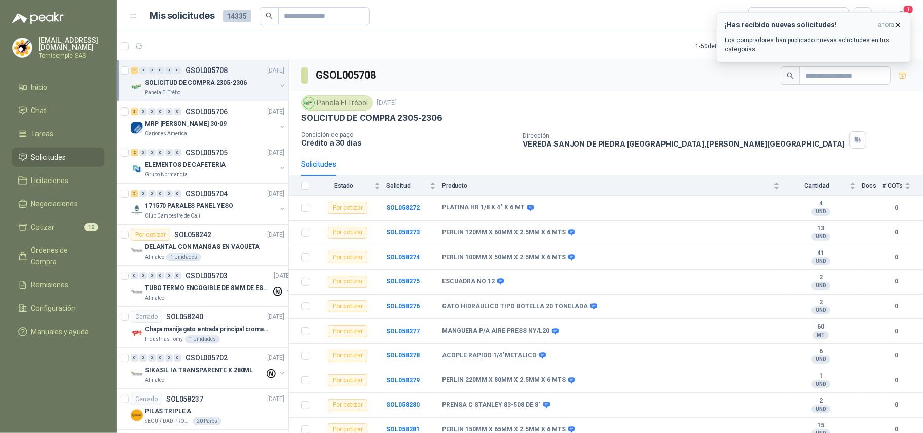
click at [891, 21] on span "ahora" at bounding box center [886, 25] width 16 height 9
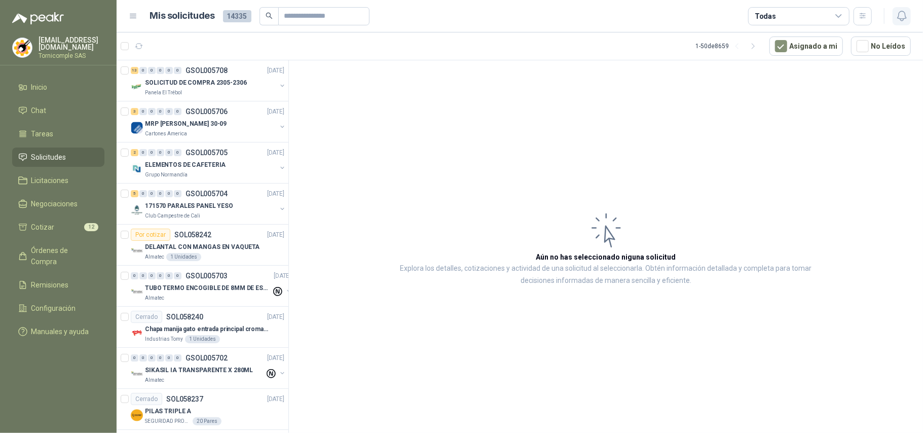
click at [898, 14] on icon "button" at bounding box center [901, 16] width 9 height 10
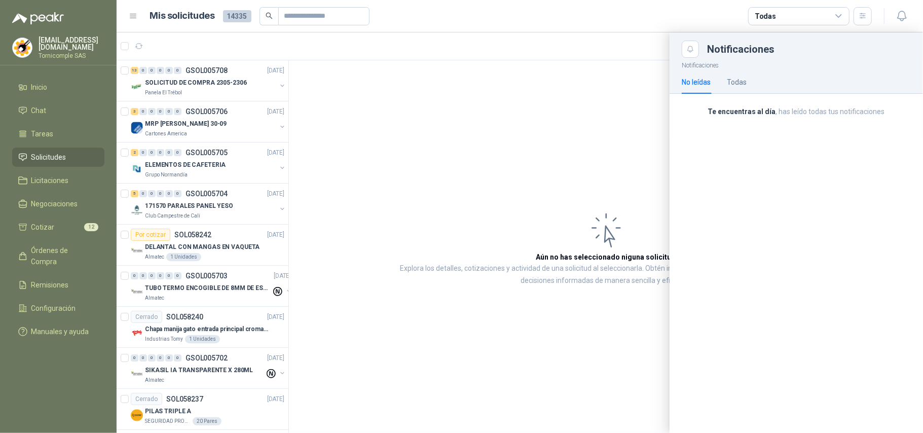
click at [744, 122] on div "Te encuentras al día , has leído todas tus notificaciones" at bounding box center [795, 116] width 253 height 44
click at [558, 122] on div at bounding box center [520, 232] width 806 height 400
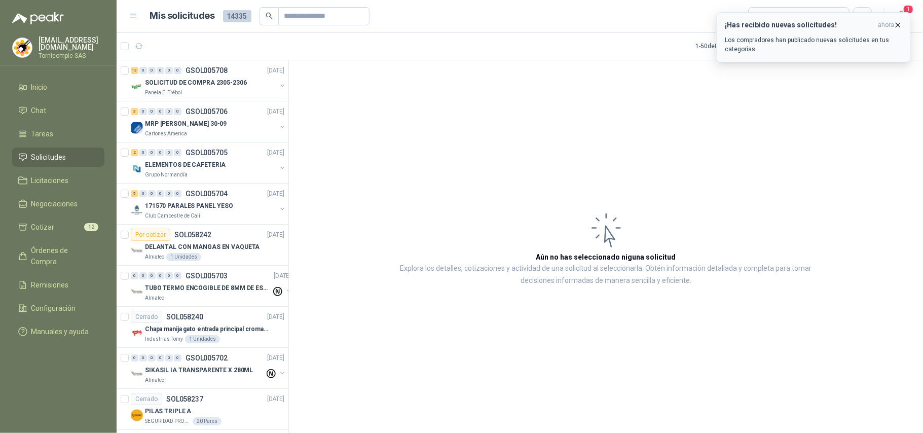
click at [896, 24] on icon "button" at bounding box center [897, 25] width 9 height 9
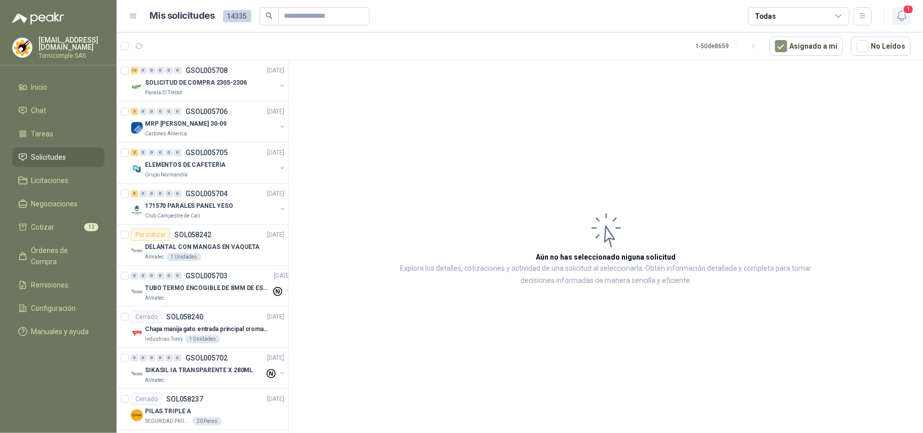
click at [899, 19] on icon "button" at bounding box center [901, 16] width 13 height 13
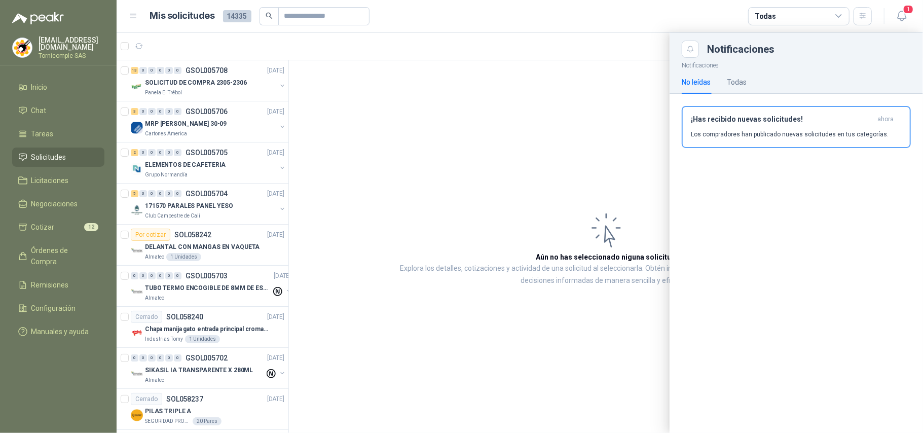
click at [866, 100] on div "¡Has recibido nuevas solicitudes! ahora Los compradores han publicado nuevas so…" at bounding box center [795, 131] width 253 height 74
click at [866, 116] on h3 "¡Has recibido nuevas solicitudes!" at bounding box center [782, 119] width 182 height 9
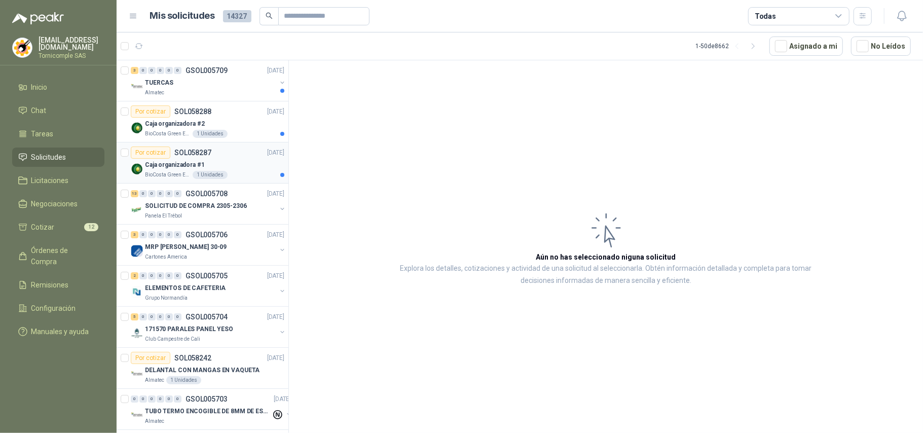
click at [253, 161] on div "Caja organizadora #1" at bounding box center [214, 165] width 139 height 12
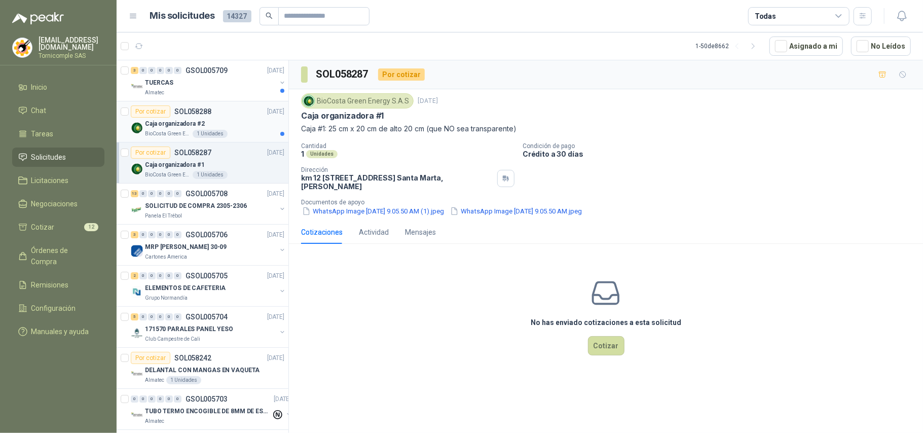
click at [247, 121] on div "Caja organizadora #2" at bounding box center [214, 124] width 139 height 12
click at [247, 90] on div "Almatec" at bounding box center [210, 93] width 131 height 8
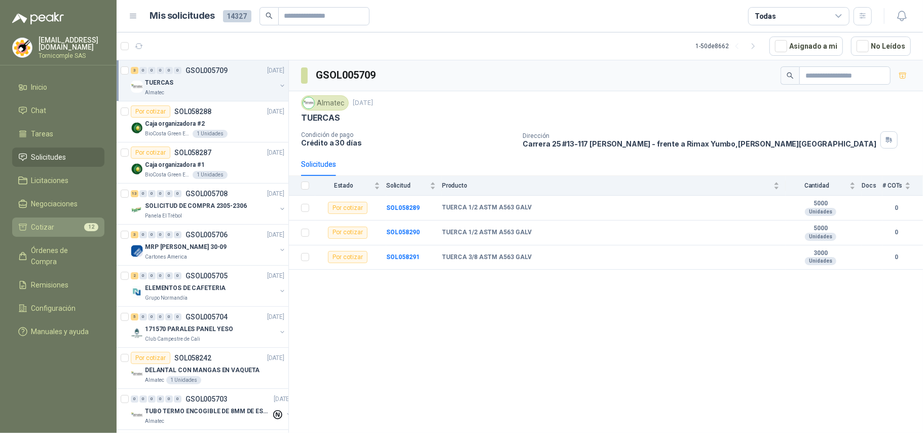
click at [80, 229] on li "Cotizar 12" at bounding box center [58, 226] width 80 height 11
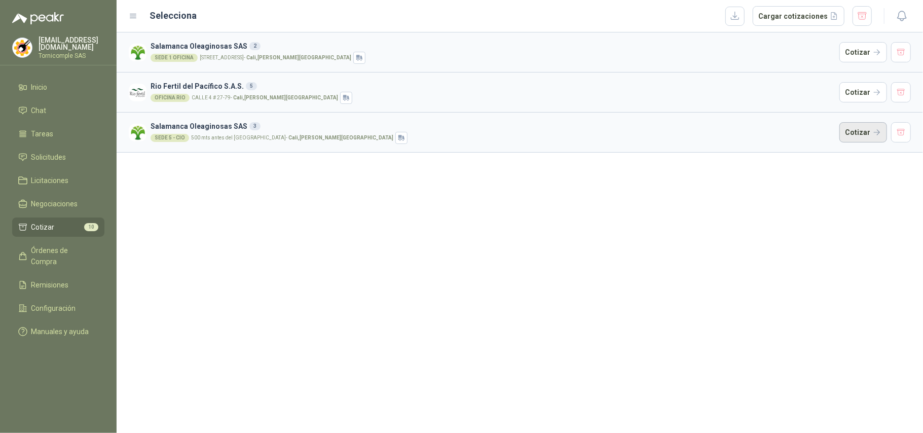
click at [864, 130] on button "Cotizar" at bounding box center [863, 132] width 48 height 20
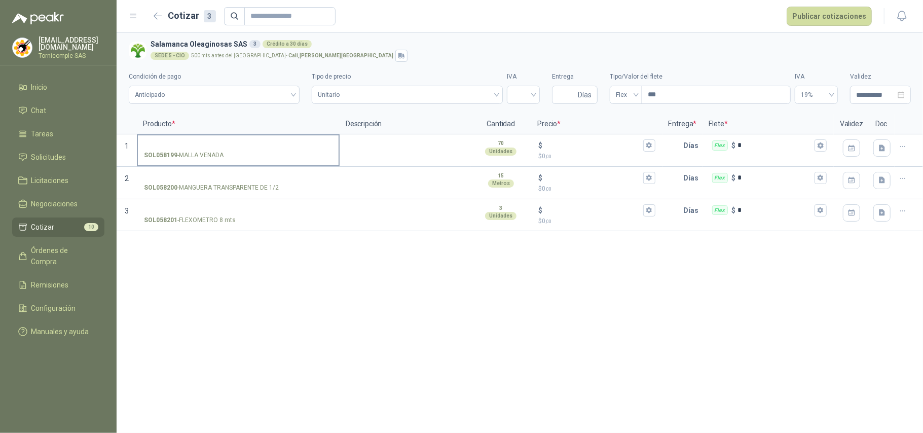
drag, startPoint x: 175, startPoint y: 157, endPoint x: 192, endPoint y: 146, distance: 19.8
click at [227, 155] on div "SOL058199 - MALLA VENADA" at bounding box center [238, 155] width 188 height 10
click at [227, 149] on input "SOL058199 - MALLA VENADA" at bounding box center [238, 146] width 188 height 8
click at [175, 142] on input "SOL058199 - MALLA VENADA" at bounding box center [238, 146] width 188 height 8
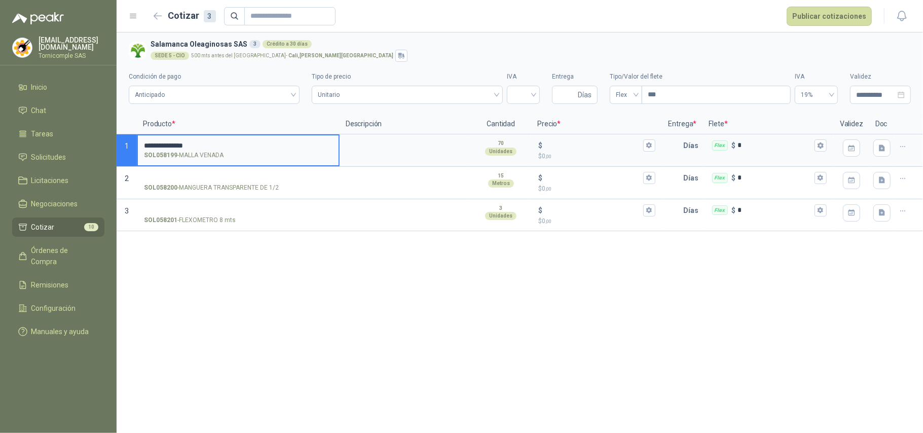
type input "**********"
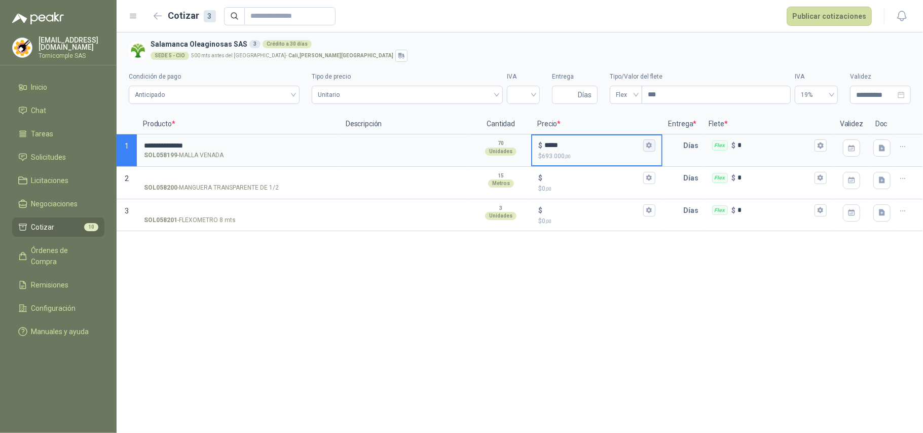
type input "*****"
click at [652, 146] on icon "button" at bounding box center [648, 145] width 7 height 7
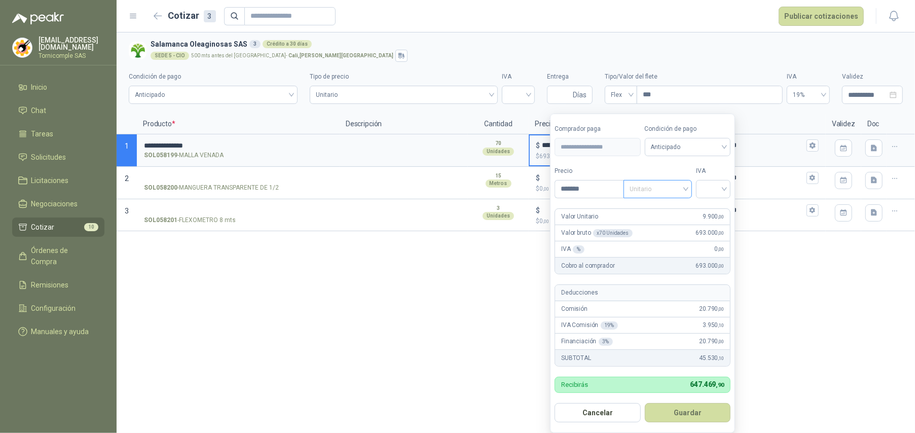
click at [674, 189] on span "Unitario" at bounding box center [657, 188] width 56 height 15
click at [679, 226] on div "Unitario con IVA" at bounding box center [659, 226] width 52 height 11
click at [677, 189] on span "Unitario con IVA" at bounding box center [657, 188] width 56 height 15
click at [673, 207] on div "Unitario" at bounding box center [659, 210] width 52 height 11
click at [717, 189] on input "search" at bounding box center [713, 187] width 22 height 15
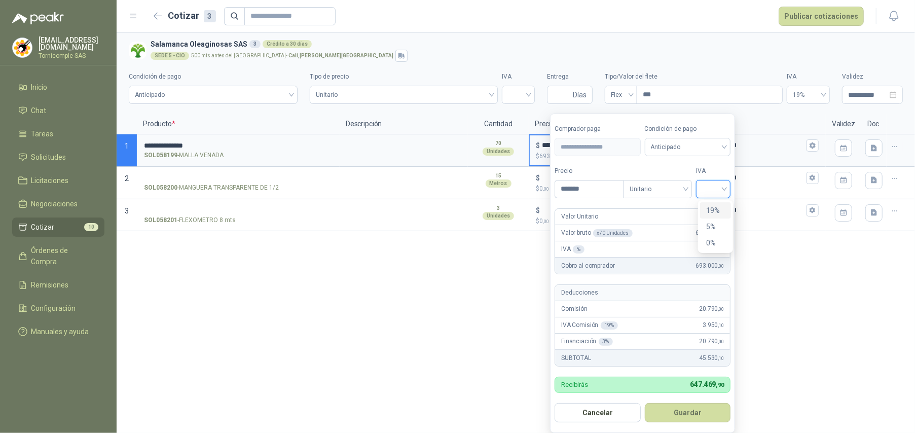
click at [716, 211] on div "19%" at bounding box center [715, 210] width 19 height 11
click at [681, 192] on span "Unitario" at bounding box center [659, 188] width 56 height 15
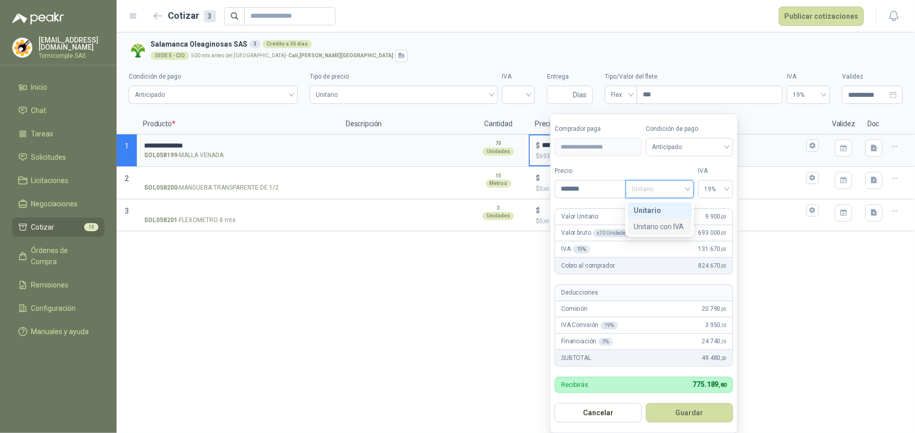
drag, startPoint x: 683, startPoint y: 226, endPoint x: 691, endPoint y: 214, distance: 14.3
click at [685, 224] on div "Unitario con IVA" at bounding box center [659, 226] width 52 height 11
click at [707, 193] on span "19%" at bounding box center [715, 188] width 23 height 15
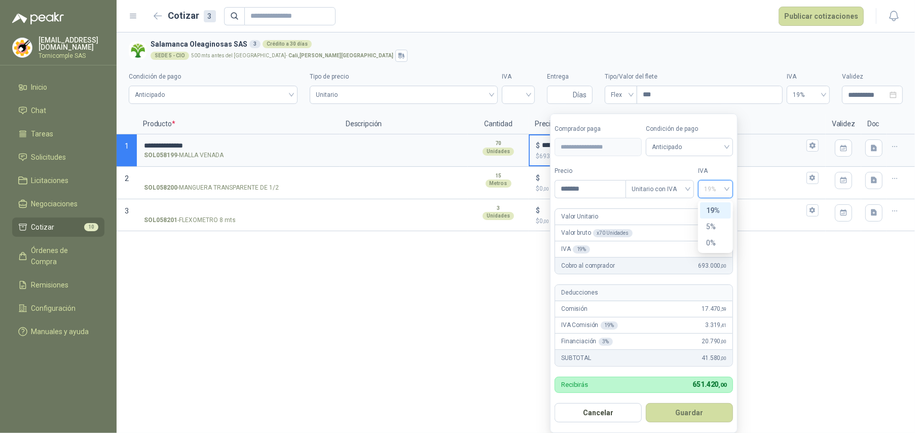
click at [706, 214] on div "19%" at bounding box center [715, 210] width 19 height 11
click at [706, 425] on form "**********" at bounding box center [643, 272] width 187 height 319
click at [707, 414] on button "Guardar" at bounding box center [688, 412] width 87 height 19
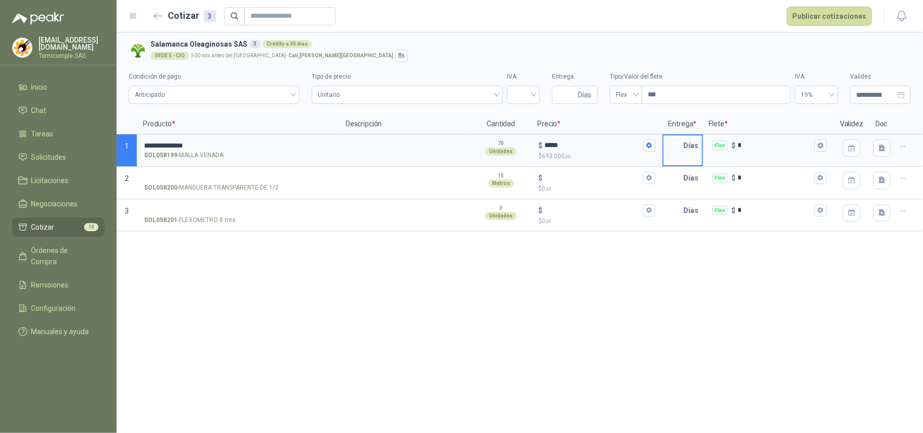
click at [677, 148] on input "text" at bounding box center [673, 145] width 20 height 20
type input "*"
click at [819, 150] on button "Flex $ *" at bounding box center [820, 145] width 12 height 12
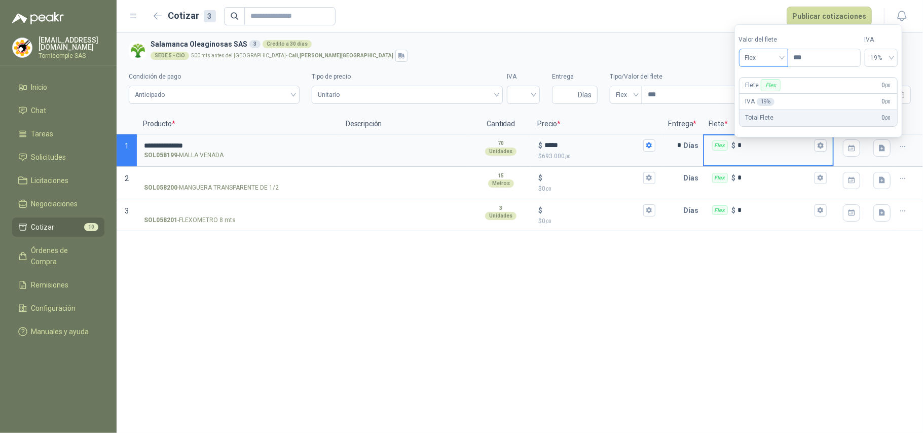
click at [779, 66] on div "Flex" at bounding box center [763, 58] width 49 height 18
click at [777, 94] on div "Incluido" at bounding box center [764, 95] width 35 height 11
click at [748, 297] on div "**********" at bounding box center [520, 232] width 806 height 400
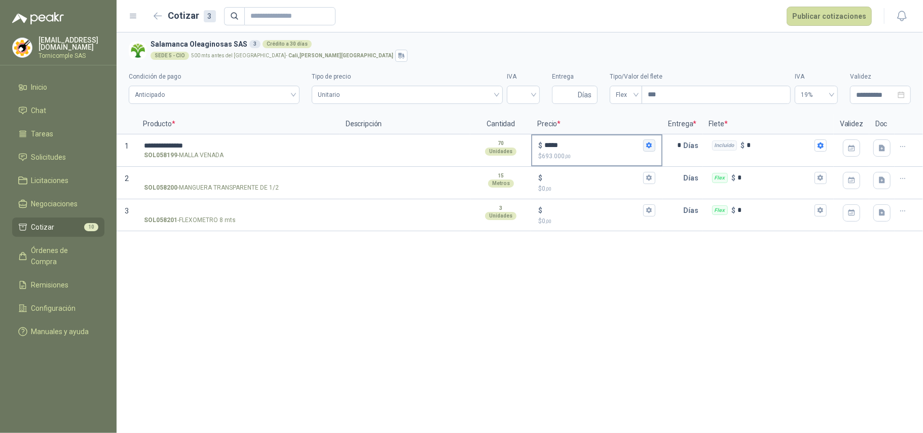
click at [646, 147] on icon "button" at bounding box center [649, 145] width 6 height 6
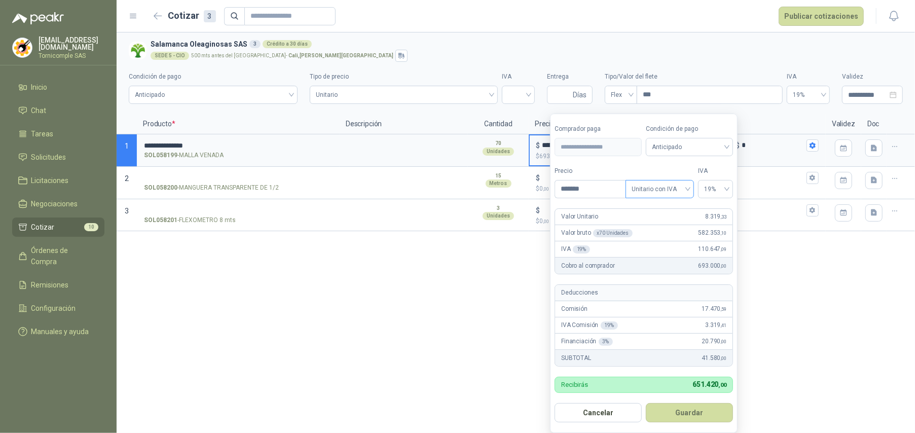
click at [679, 185] on span "Unitario con IVA" at bounding box center [659, 188] width 56 height 15
click at [671, 209] on div "Unitario" at bounding box center [659, 210] width 52 height 11
click at [713, 193] on span "19%" at bounding box center [715, 188] width 23 height 15
click at [715, 207] on div "19%" at bounding box center [715, 210] width 19 height 11
click at [723, 420] on button "Guardar" at bounding box center [688, 412] width 87 height 19
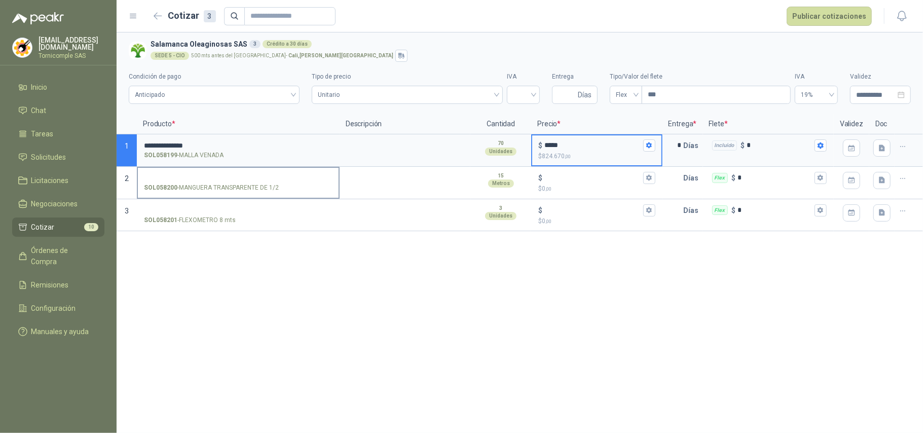
click at [218, 169] on label "SOL058200 - MANGUERA TRANSPARENTE DE 1/2" at bounding box center [238, 182] width 201 height 29
click at [218, 174] on input "SOL058200 - MANGUERA TRANSPARENTE DE 1/2" at bounding box center [238, 178] width 188 height 8
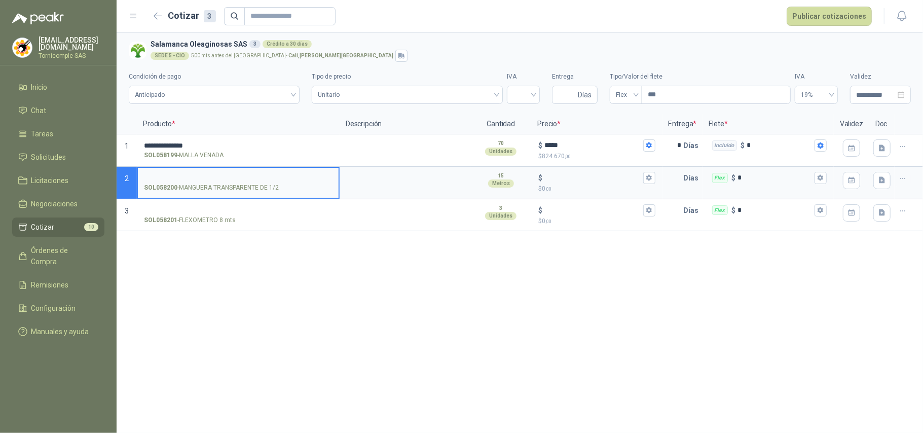
click at [221, 174] on input "SOL058200 - MANGUERA TRANSPARENTE DE 1/2" at bounding box center [238, 178] width 188 height 8
type input "**********"
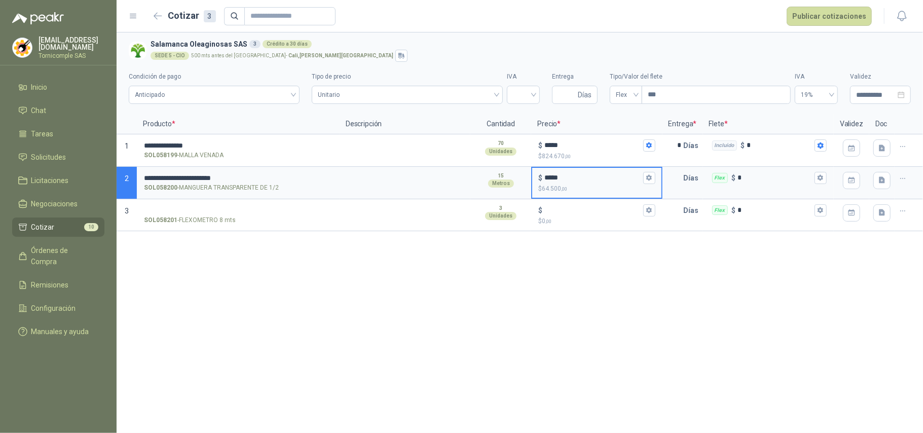
type input "*****"
click at [646, 185] on p "$ 64.500 ,00" at bounding box center [596, 189] width 117 height 10
click at [640, 181] on input "*****" at bounding box center [592, 178] width 96 height 8
click at [649, 183] on button "$ ***** $ 64.500 ,00" at bounding box center [649, 178] width 12 height 12
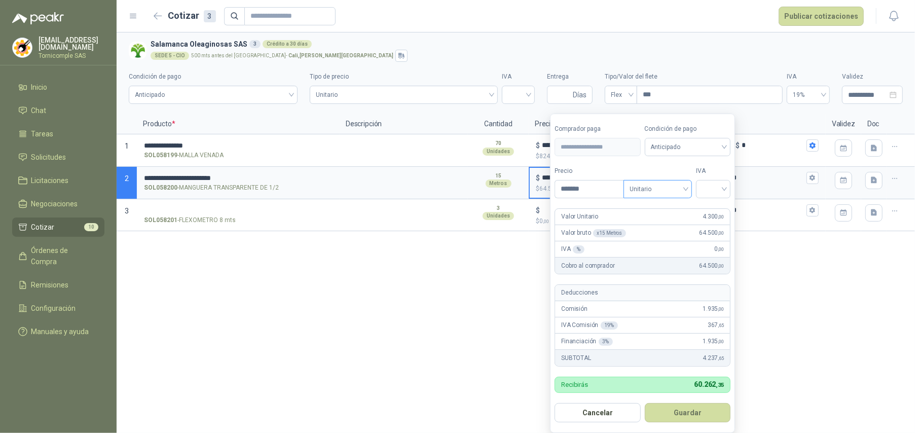
click at [660, 184] on span "Unitario" at bounding box center [657, 188] width 56 height 15
click at [721, 187] on input "search" at bounding box center [713, 187] width 22 height 15
drag, startPoint x: 717, startPoint y: 205, endPoint x: 723, endPoint y: 242, distance: 37.5
click at [717, 206] on div "19%" at bounding box center [715, 210] width 19 height 11
click at [703, 418] on button "Guardar" at bounding box center [688, 412] width 87 height 19
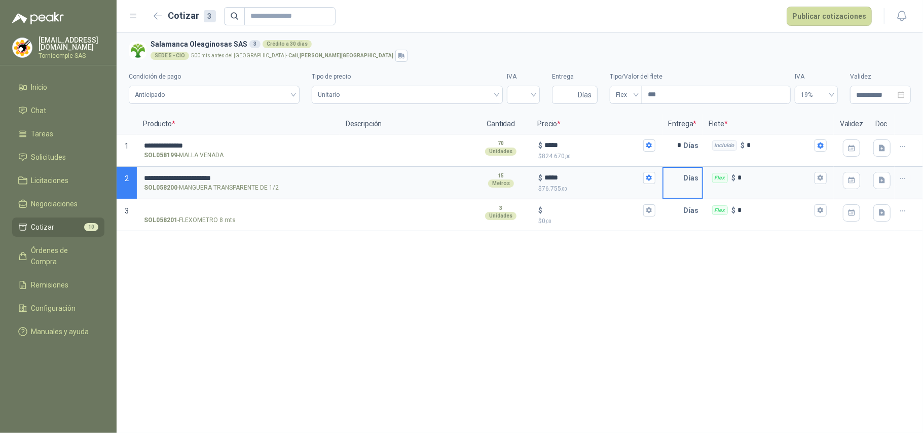
click at [674, 179] on input "text" at bounding box center [673, 178] width 20 height 20
type input "*"
click at [728, 288] on div "**********" at bounding box center [520, 232] width 806 height 400
click at [266, 211] on input "SOL058201 - FLEXOMETRO 8 mts" at bounding box center [238, 211] width 188 height 8
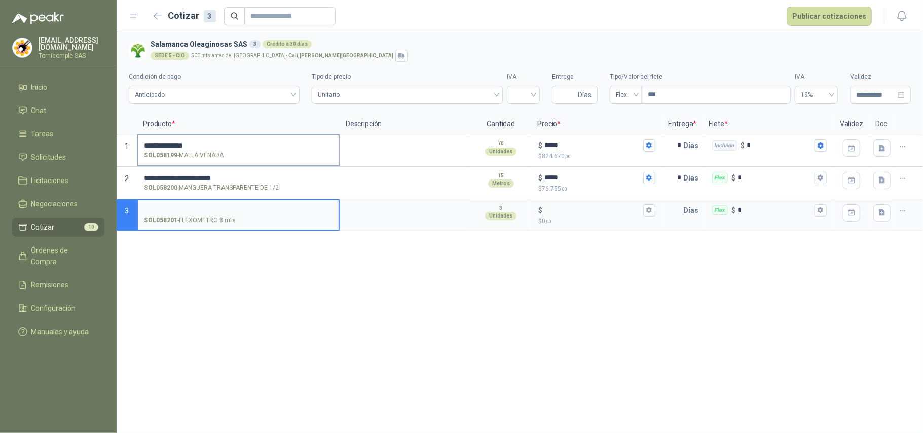
type input "*"
type input "**********"
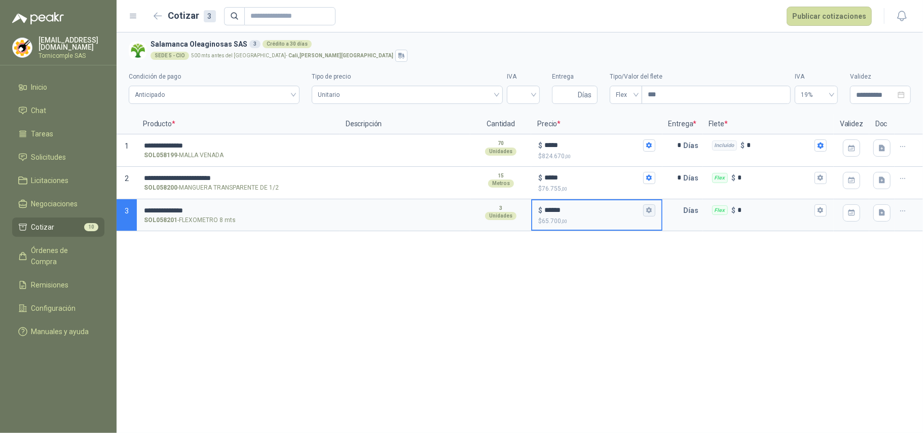
type input "******"
click at [649, 209] on icon "button" at bounding box center [649, 210] width 6 height 6
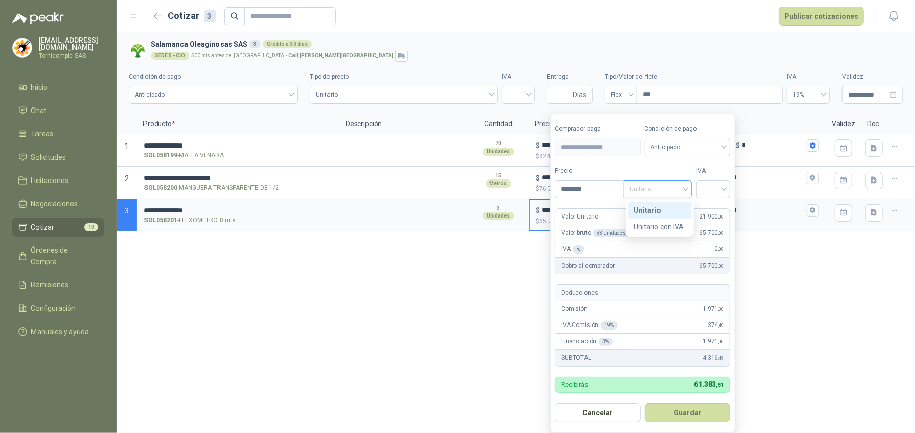
click at [690, 198] on div "Unitario" at bounding box center [657, 189] width 68 height 18
click at [679, 208] on div "Unitario" at bounding box center [659, 210] width 52 height 11
click at [709, 197] on span at bounding box center [713, 188] width 22 height 17
click at [709, 211] on div "19%" at bounding box center [715, 210] width 19 height 11
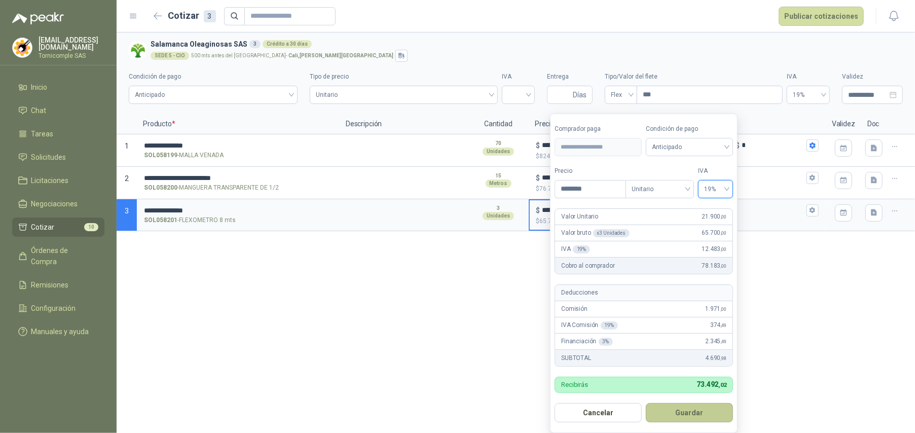
click at [702, 407] on button "Guardar" at bounding box center [688, 412] width 87 height 19
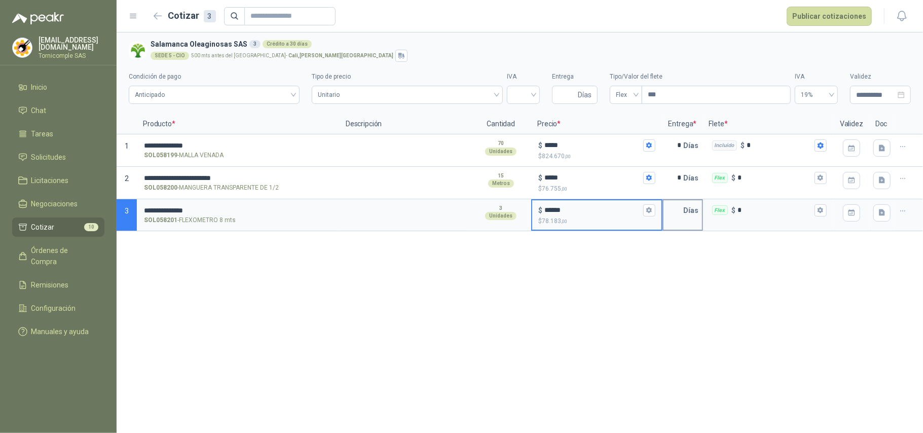
click at [683, 215] on p "Días" at bounding box center [692, 210] width 19 height 20
click at [673, 214] on input "text" at bounding box center [673, 210] width 20 height 20
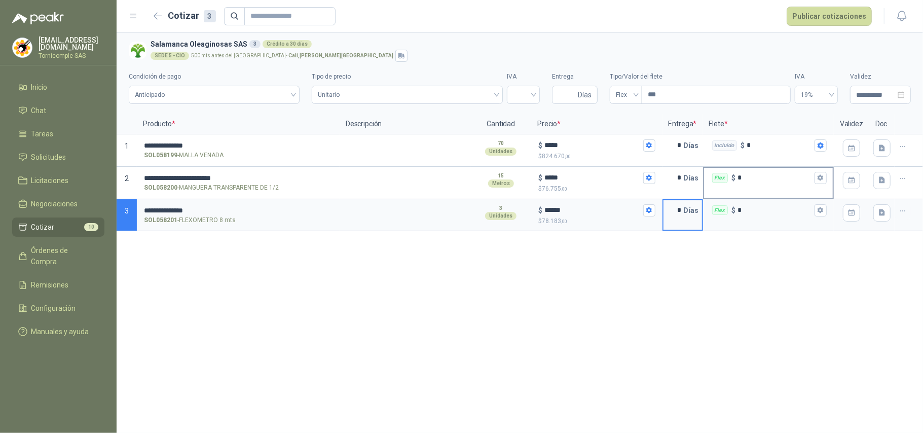
type input "*"
click at [819, 187] on div "Flex $ *" at bounding box center [768, 178] width 129 height 20
click at [812, 181] on input "*" at bounding box center [775, 178] width 74 height 8
click at [817, 181] on button "Flex $ *" at bounding box center [820, 178] width 12 height 12
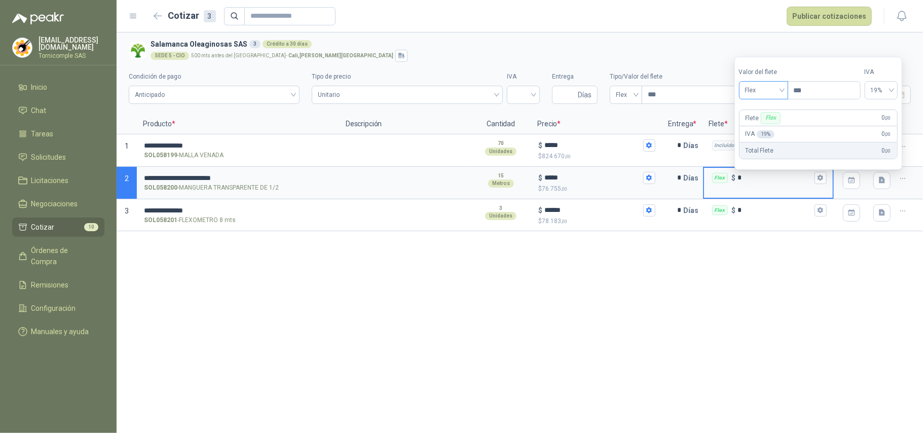
click at [782, 92] on span "Flex" at bounding box center [763, 90] width 37 height 15
click at [783, 130] on div "Incluido" at bounding box center [764, 128] width 47 height 16
click at [823, 205] on button "Flex $ *" at bounding box center [820, 210] width 12 height 12
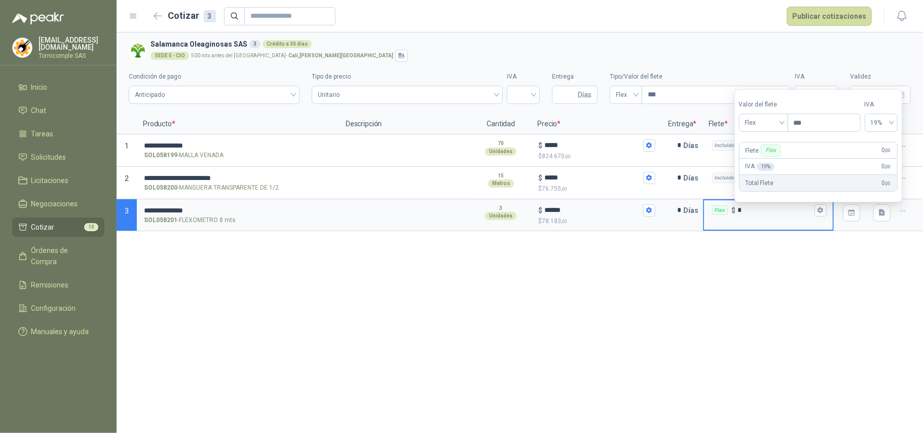
click at [775, 132] on section "Valor [PERSON_NAME] Flex Precio *** IVA 19% Flete Flex 0 ,00 IVA 19 % 0 ,00 Tot…" at bounding box center [818, 145] width 168 height 113
click at [768, 122] on span "Flex" at bounding box center [763, 122] width 37 height 15
click at [775, 159] on div "Incluido" at bounding box center [764, 160] width 35 height 11
click at [633, 285] on div "**********" at bounding box center [520, 232] width 806 height 400
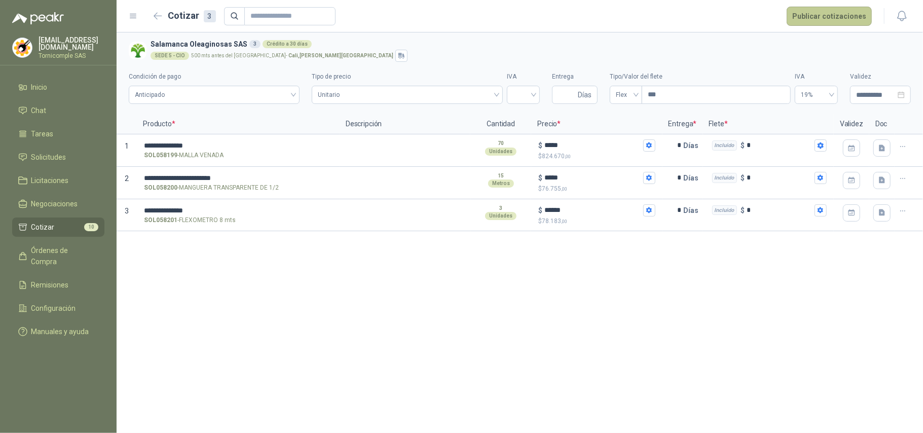
click at [796, 12] on button "Publicar cotizaciones" at bounding box center [828, 16] width 85 height 19
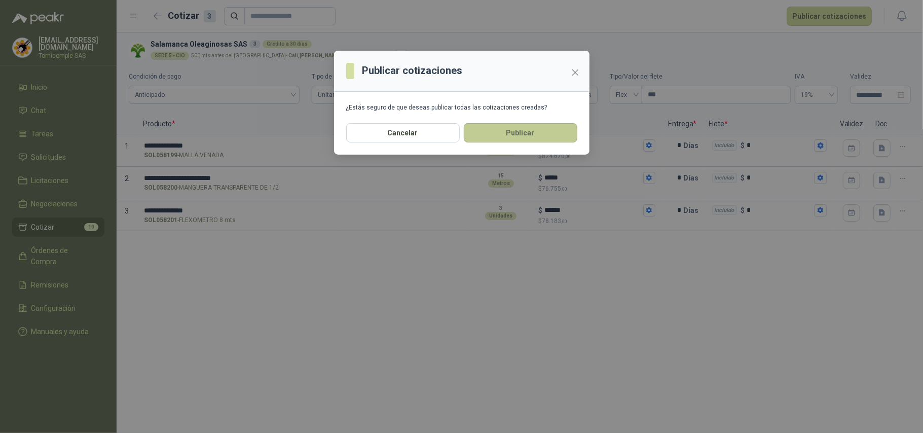
click at [552, 140] on button "Publicar" at bounding box center [520, 132] width 113 height 19
